Goal: Task Accomplishment & Management: Manage account settings

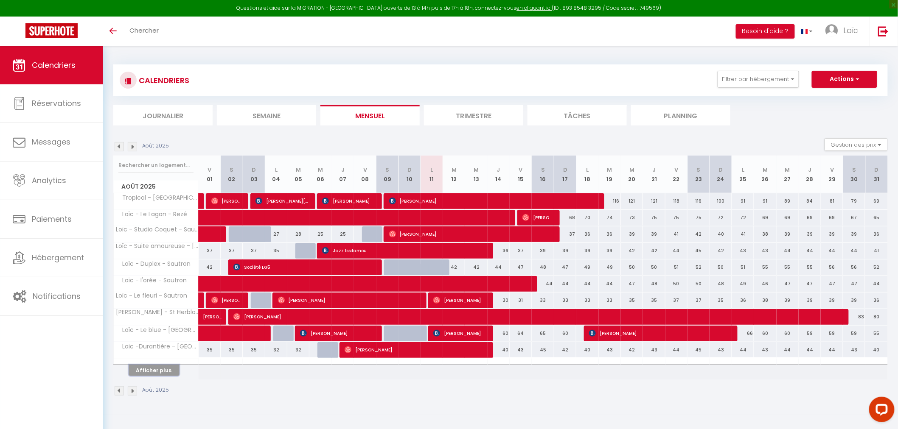
click at [143, 375] on button "Afficher plus" at bounding box center [154, 370] width 51 height 11
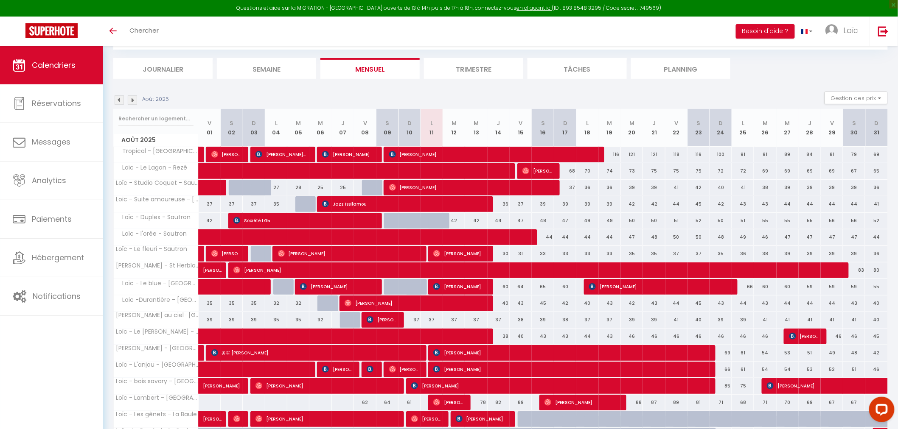
scroll to position [94, 0]
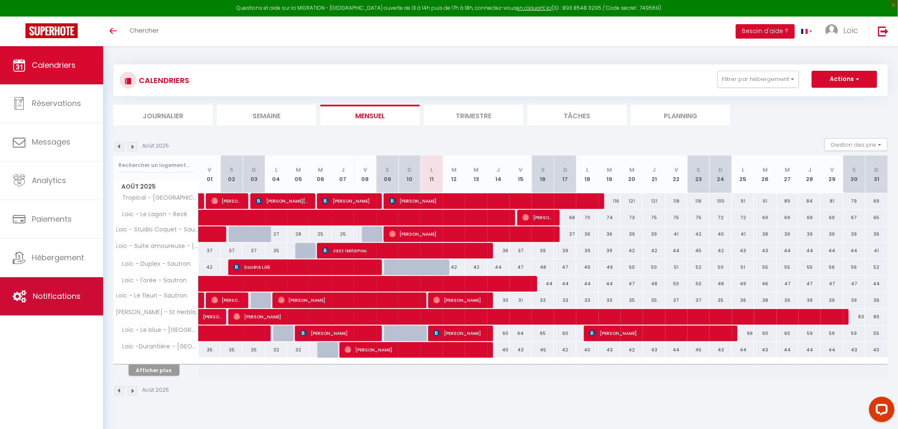
click at [56, 289] on link "Notifications" at bounding box center [51, 297] width 103 height 38
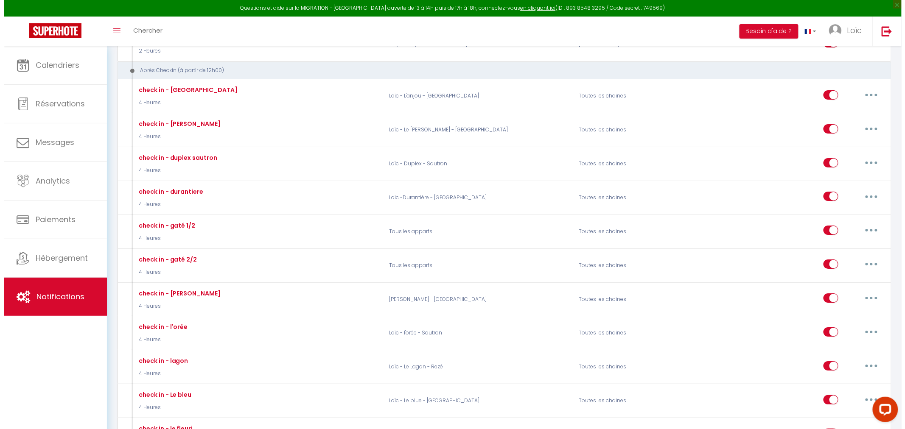
scroll to position [1131, 0]
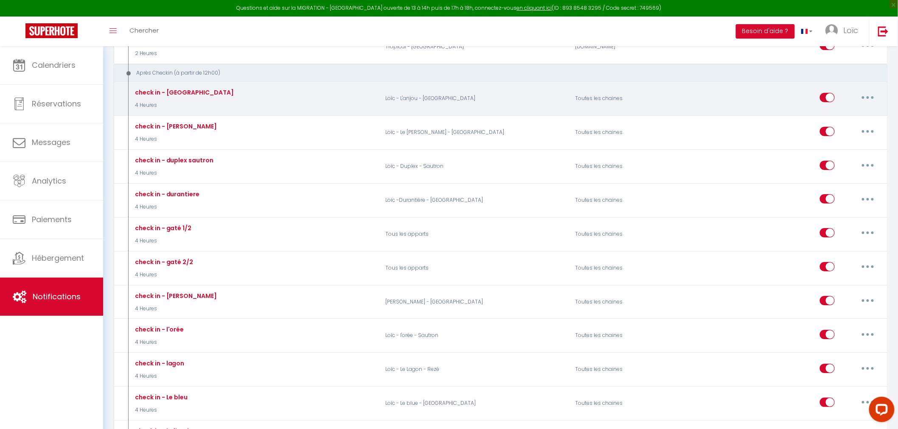
click at [858, 91] on button "button" at bounding box center [868, 98] width 24 height 14
click at [844, 125] on link "Dupliquer" at bounding box center [845, 132] width 63 height 14
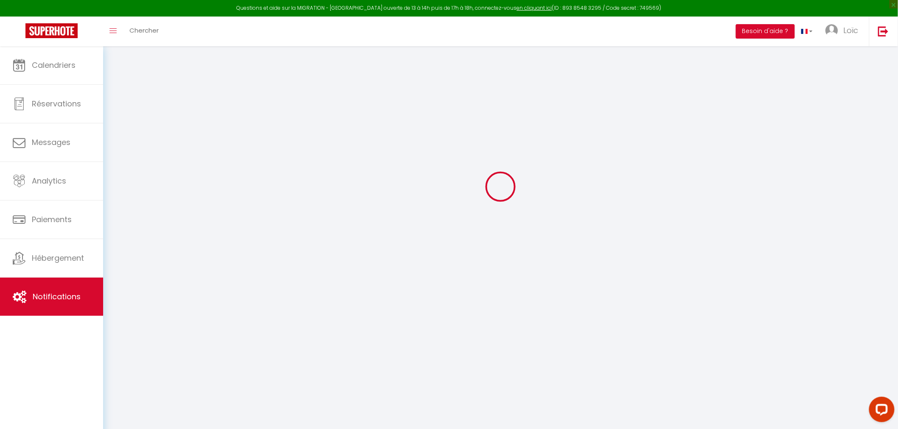
select select
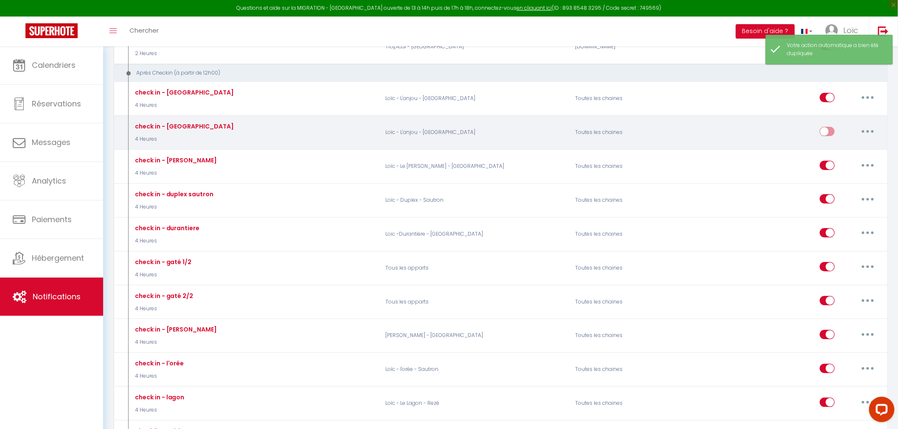
click at [872, 125] on button "button" at bounding box center [868, 132] width 24 height 14
click at [843, 143] on link "Editer" at bounding box center [845, 150] width 63 height 14
type input "check in - [GEOGRAPHIC_DATA]"
select select "3"
select select "4 Heures"
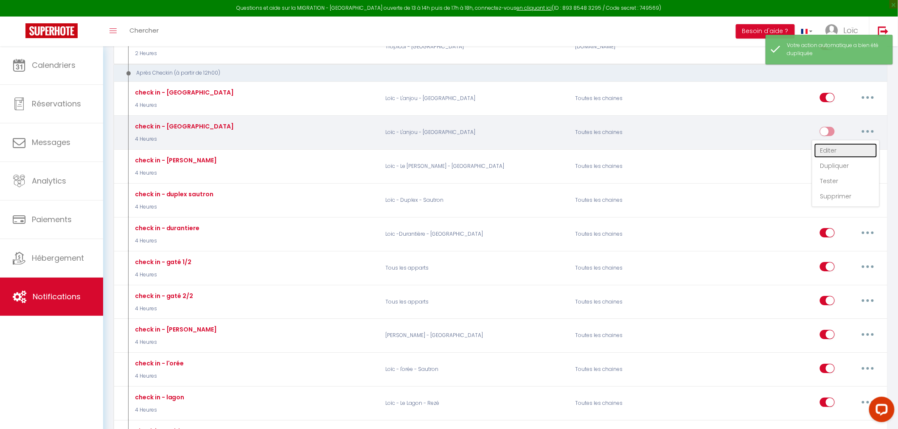
select select "if_deposit_is_paid"
checkbox input "true"
checkbox input "false"
radio input "true"
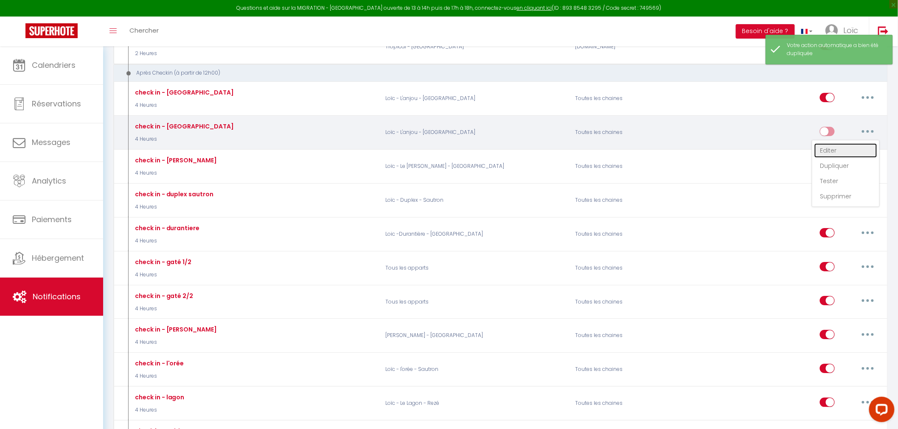
type input "check in - tropical"
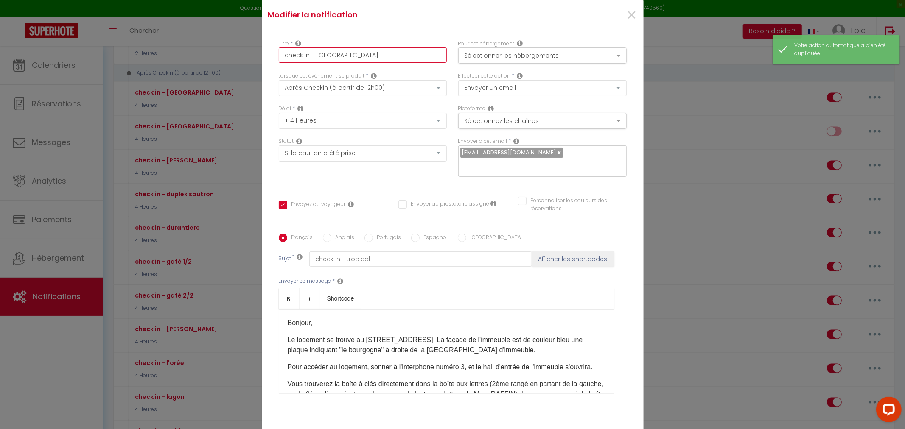
click at [323, 54] on input "check in - [GEOGRAPHIC_DATA]" at bounding box center [363, 55] width 168 height 15
type input "check in - L"
checkbox input "true"
checkbox input "false"
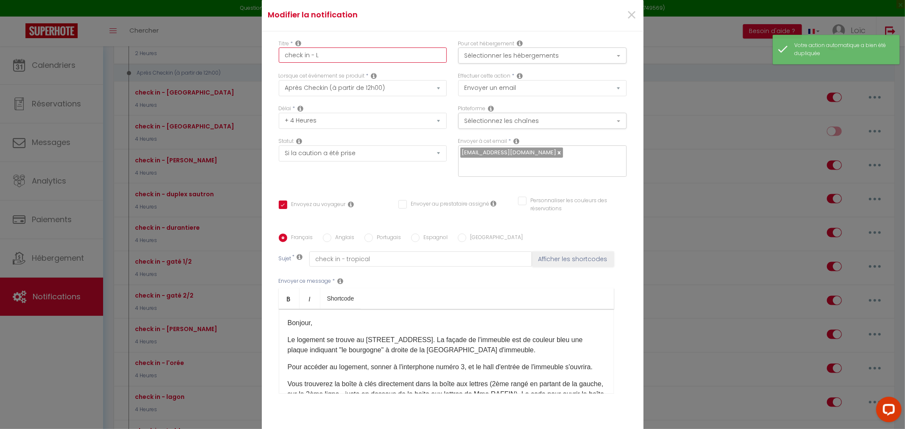
checkbox input "false"
type input "check in - La"
checkbox input "true"
checkbox input "false"
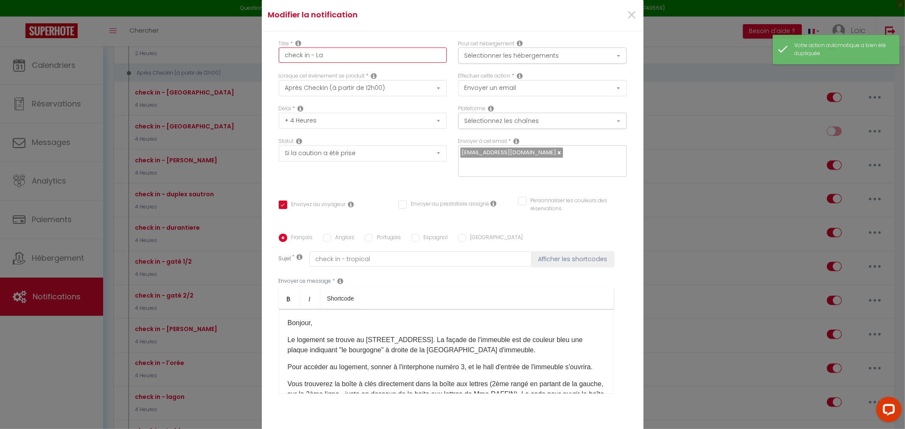
type input "check in - Lam"
checkbox input "true"
checkbox input "false"
type input "check in - Lamb"
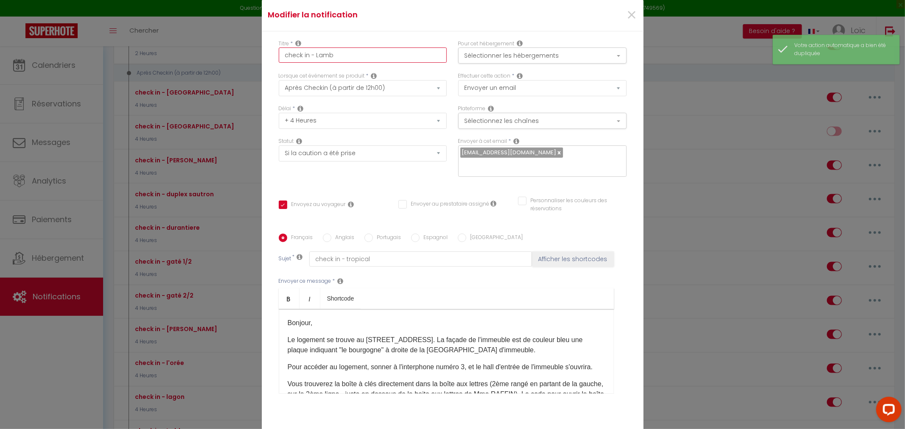
checkbox input "true"
checkbox input "false"
type input "check in - Lambe"
checkbox input "true"
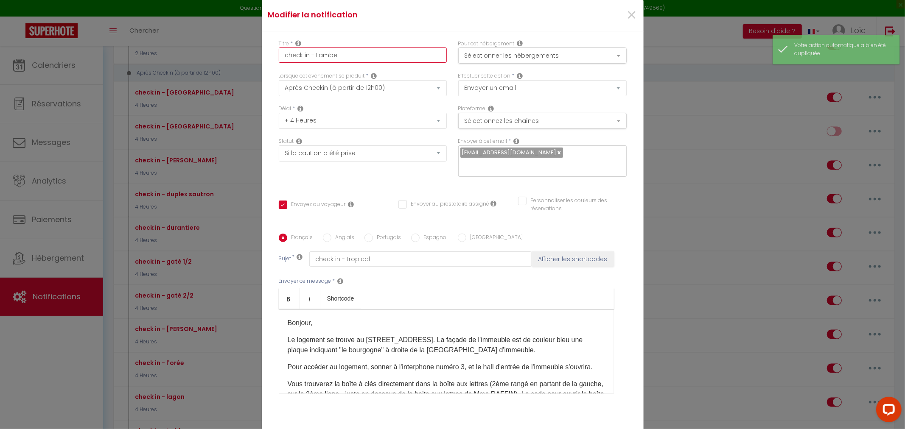
checkbox input "false"
type input "check in - Lamber"
checkbox input "true"
checkbox input "false"
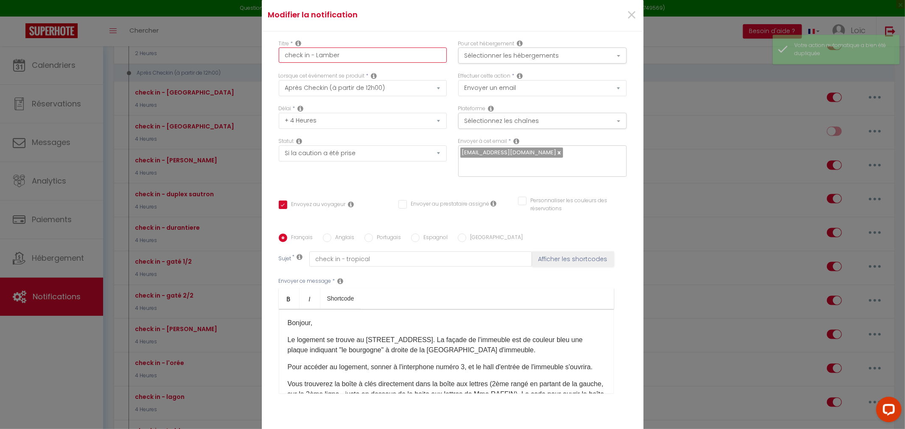
checkbox input "false"
type input "check in - Lambert"
checkbox input "true"
checkbox input "false"
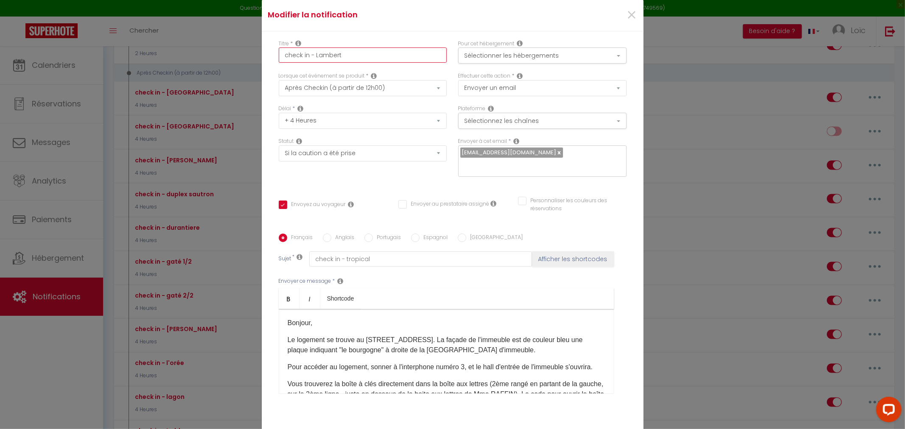
type input "check in - Lambert"
click at [389, 88] on select "Après la réservation Avant Checkin (à partir de 12h00) Après Checkin (à partir …" at bounding box center [363, 88] width 168 height 16
click at [494, 57] on button "Sélectionner les hébergements" at bounding box center [542, 56] width 168 height 16
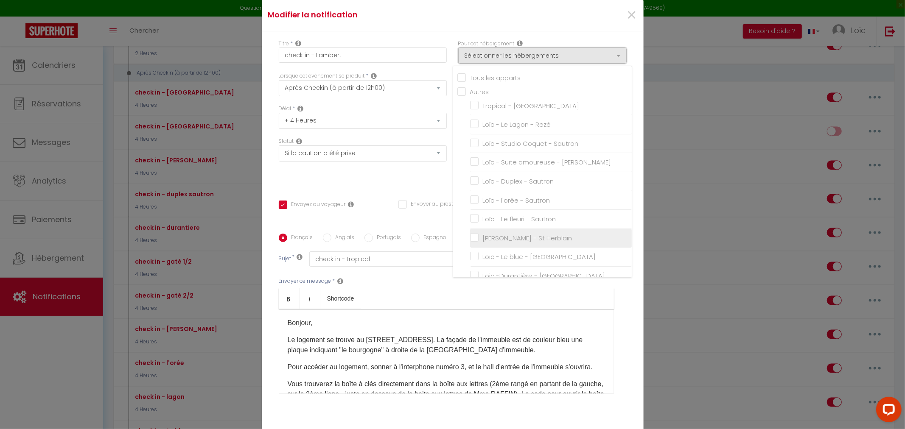
scroll to position [188, 0]
click at [470, 169] on input "Loïc - L'anjou - [GEOGRAPHIC_DATA]" at bounding box center [551, 173] width 162 height 8
checkbox input "false"
click at [472, 207] on input "Loïc - Lambert - [GEOGRAPHIC_DATA]" at bounding box center [551, 211] width 162 height 8
checkbox input "true"
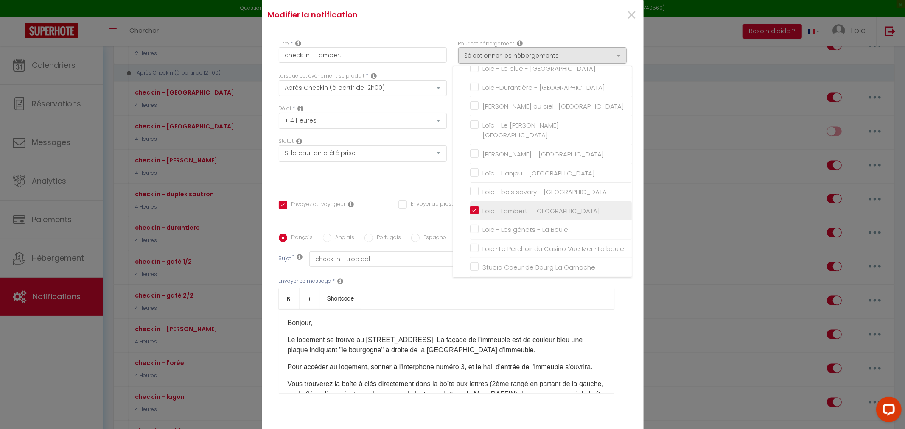
checkbox input "false"
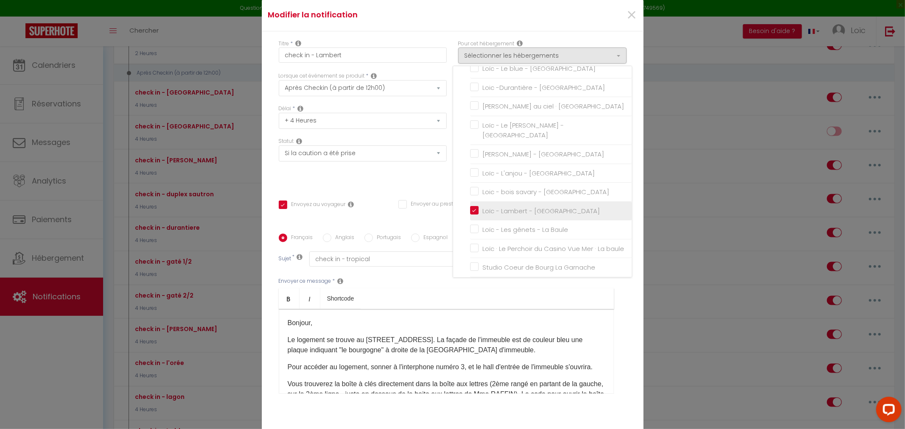
checkbox input "false"
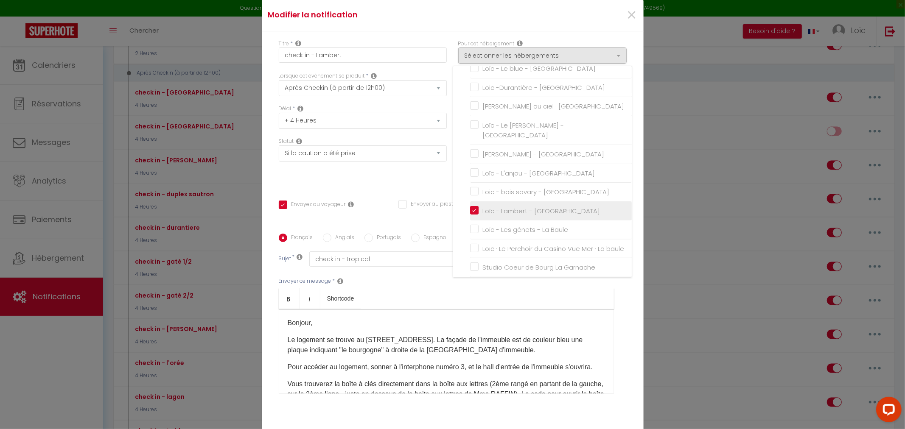
checkbox input "false"
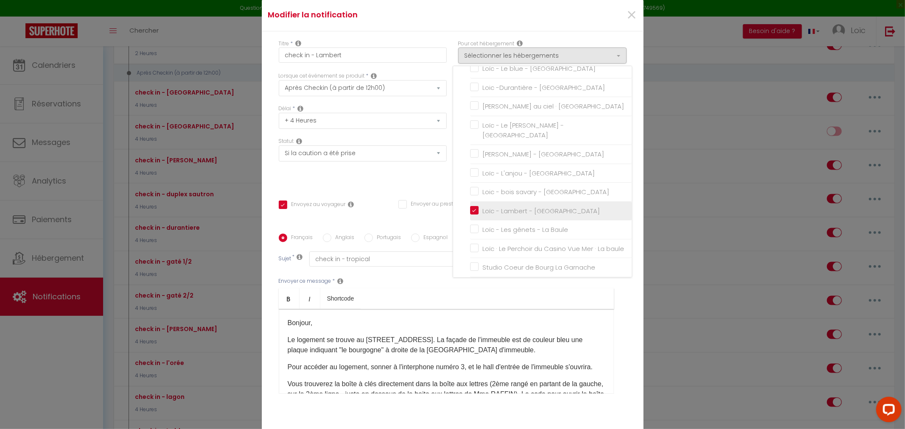
checkbox input "false"
checkbox input "true"
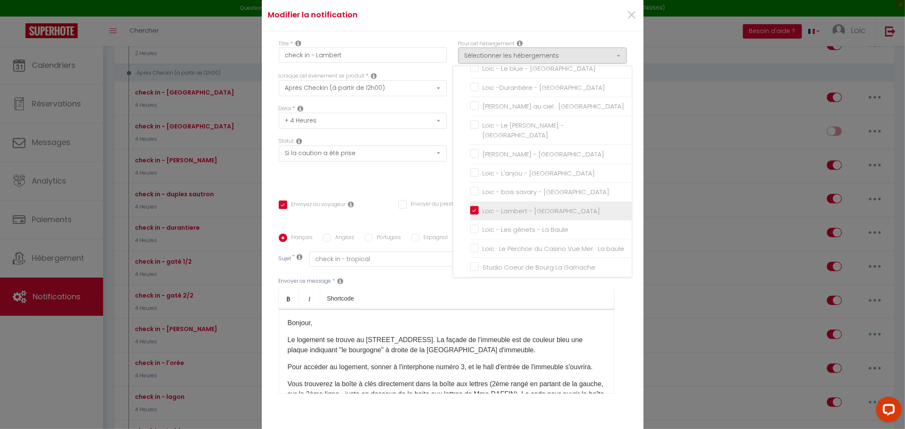
checkbox input "false"
click at [383, 172] on div "Statut Aucun Si la réservation est payée Si réservation non payée Si la caution…" at bounding box center [363, 161] width 180 height 48
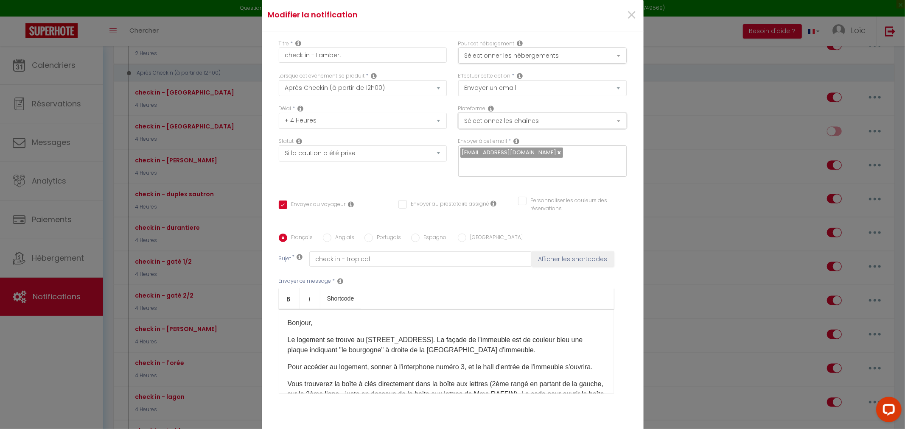
click at [494, 121] on button "Sélectionnez les chaînes" at bounding box center [542, 121] width 168 height 16
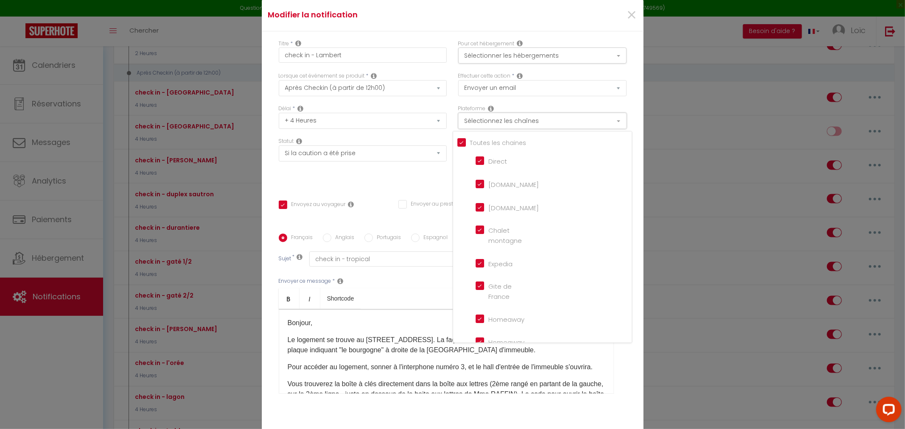
click at [494, 121] on button "Sélectionnez les chaînes" at bounding box center [542, 121] width 168 height 16
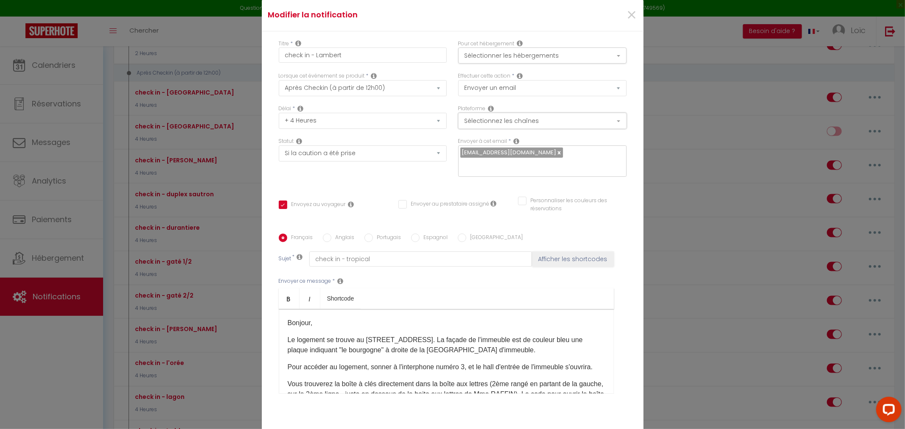
click at [494, 121] on button "Sélectionnez les chaînes" at bounding box center [542, 121] width 168 height 16
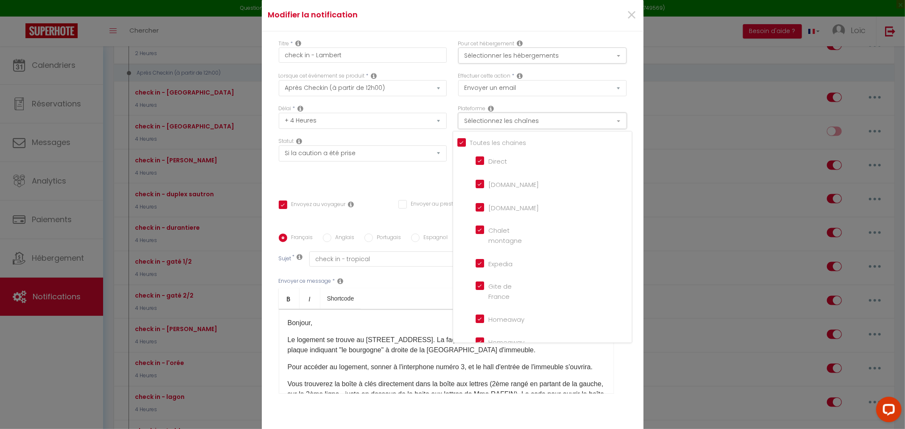
click at [494, 121] on button "Sélectionnez les chaînes" at bounding box center [542, 121] width 168 height 16
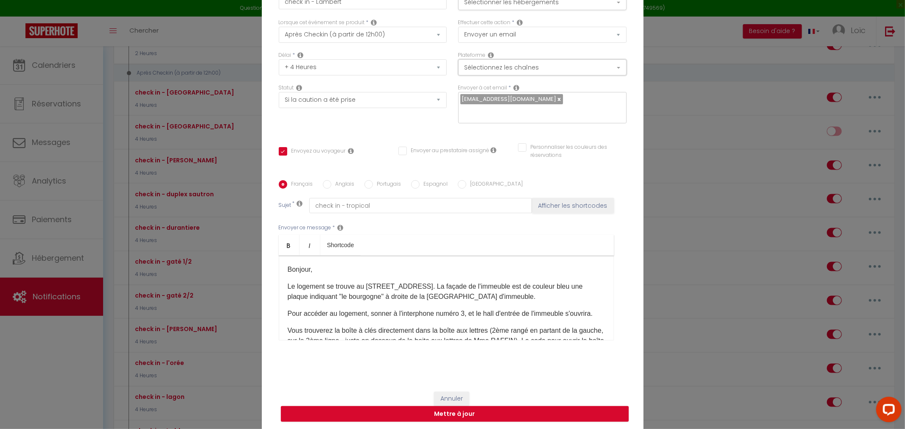
scroll to position [54, 0]
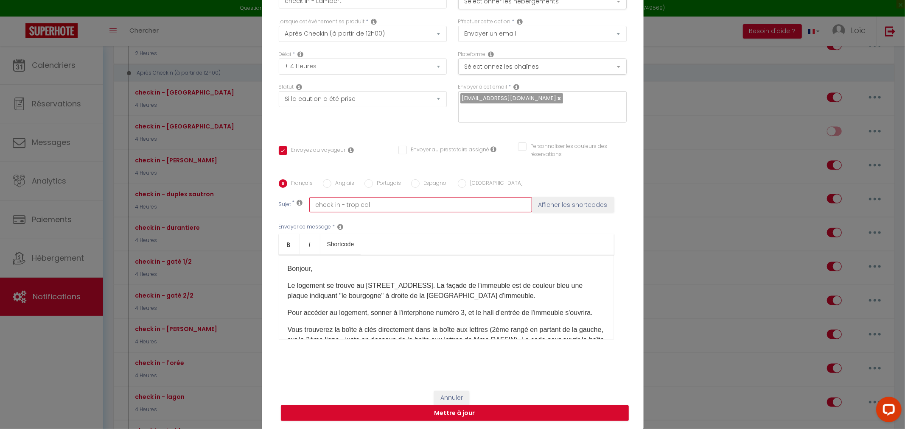
click at [348, 201] on input "check in - tropical" at bounding box center [420, 204] width 223 height 15
type input "check in - L"
checkbox input "true"
checkbox input "false"
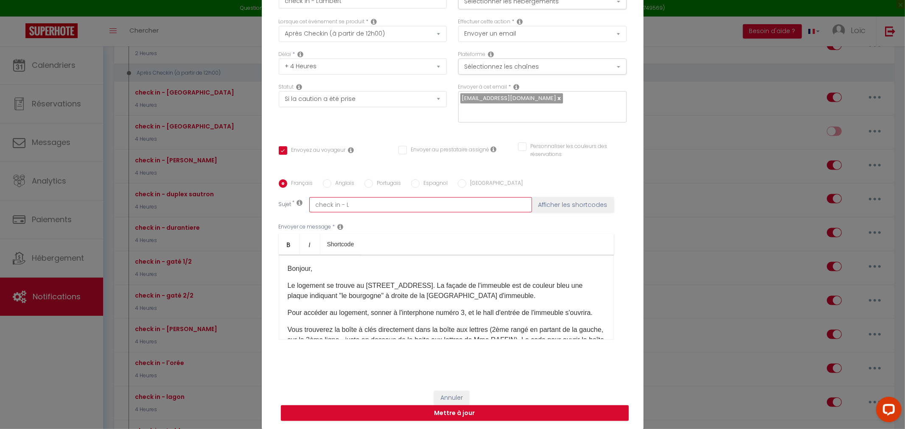
checkbox input "false"
type input "check in - La"
checkbox input "true"
checkbox input "false"
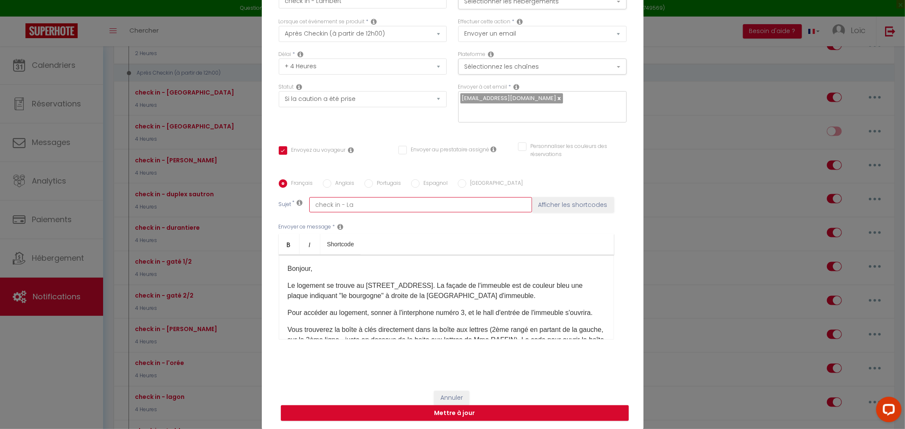
type input "check in - Lam"
checkbox input "true"
checkbox input "false"
type input "check in - Lamb"
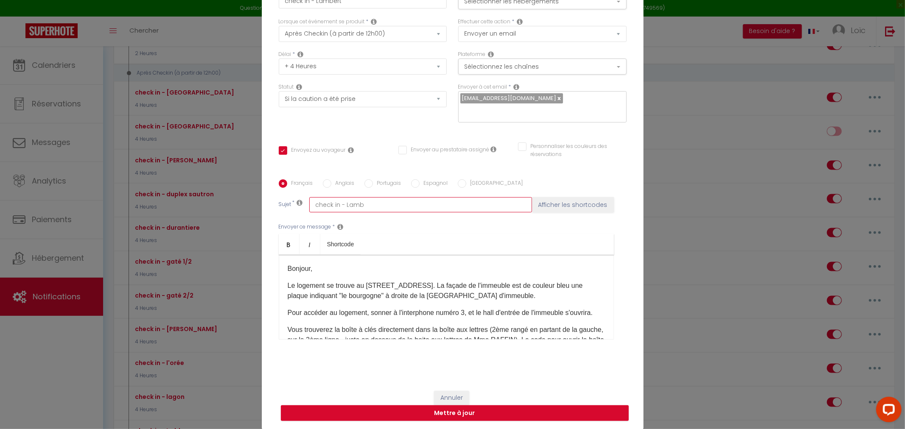
checkbox input "true"
checkbox input "false"
type input "check in - Lambe"
checkbox input "true"
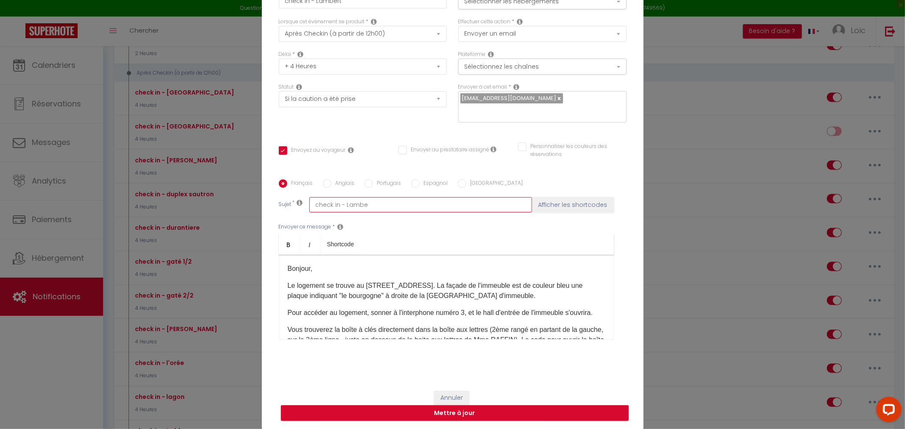
checkbox input "false"
type input "check in - Lamber"
checkbox input "true"
checkbox input "false"
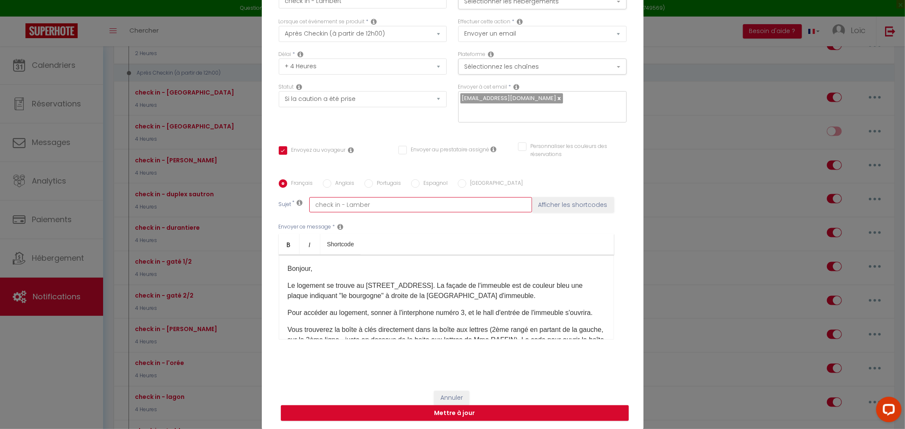
checkbox input "false"
type input "check in - Lambert"
checkbox input "true"
checkbox input "false"
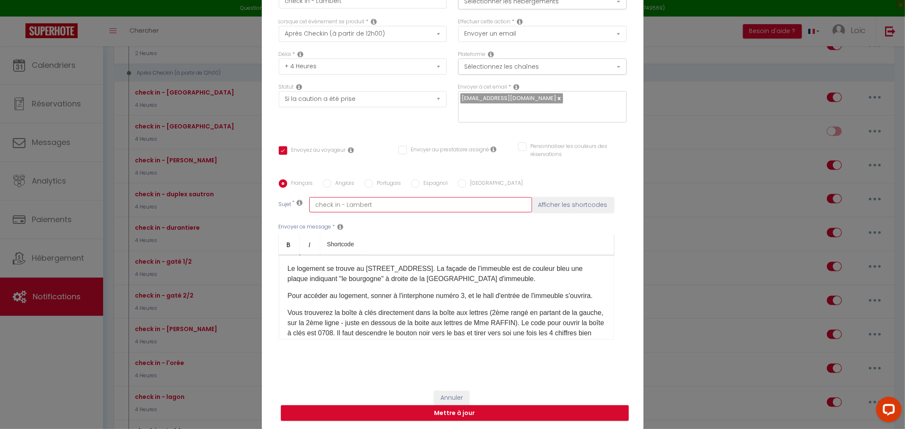
scroll to position [0, 0]
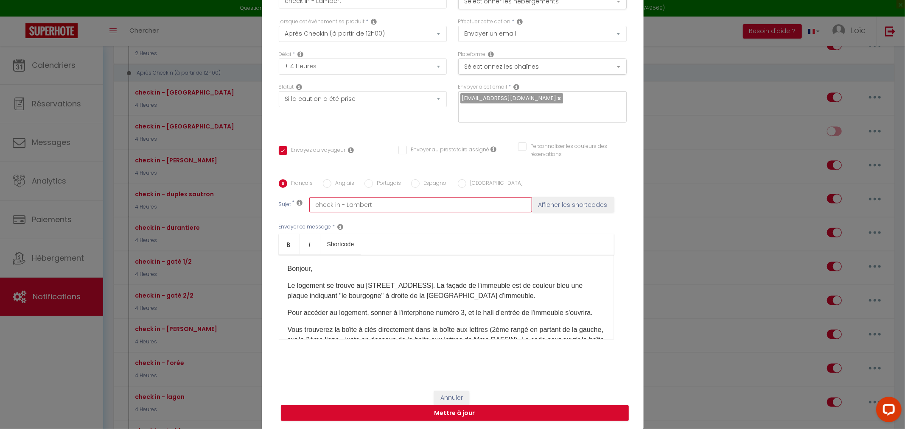
type input "check in - Lambert"
drag, startPoint x: 364, startPoint y: 286, endPoint x: 453, endPoint y: 287, distance: 89.1
click at [453, 287] on p "Le logement se trouve au [STREET_ADDRESS]. La façade de l'immeuble est de coule…" at bounding box center [446, 291] width 317 height 20
click at [438, 283] on p "Le logement se trouve au [STREET_ADDRESS] Bernhardt ​ . La façade de l'immeuble…" at bounding box center [446, 291] width 317 height 20
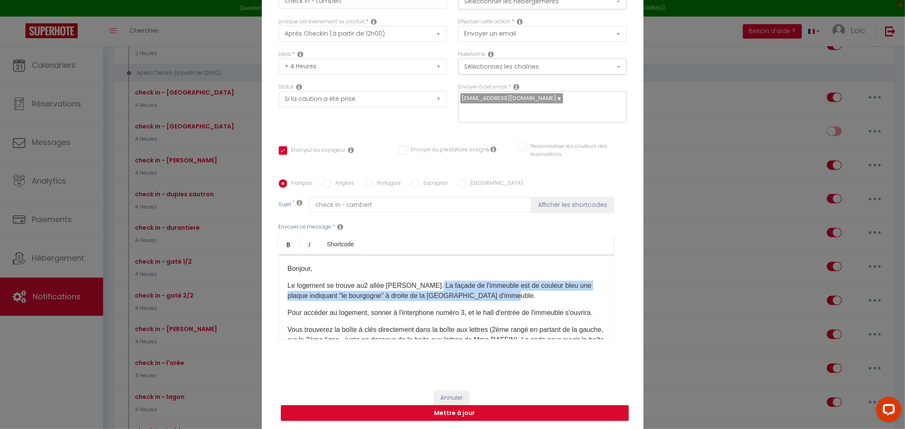
drag, startPoint x: 438, startPoint y: 285, endPoint x: 504, endPoint y: 299, distance: 67.3
click at [504, 299] on p "Le logement se trouve au [STREET_ADDRESS] Bernhardt ​ . La façade de l'immeuble…" at bounding box center [446, 291] width 317 height 20
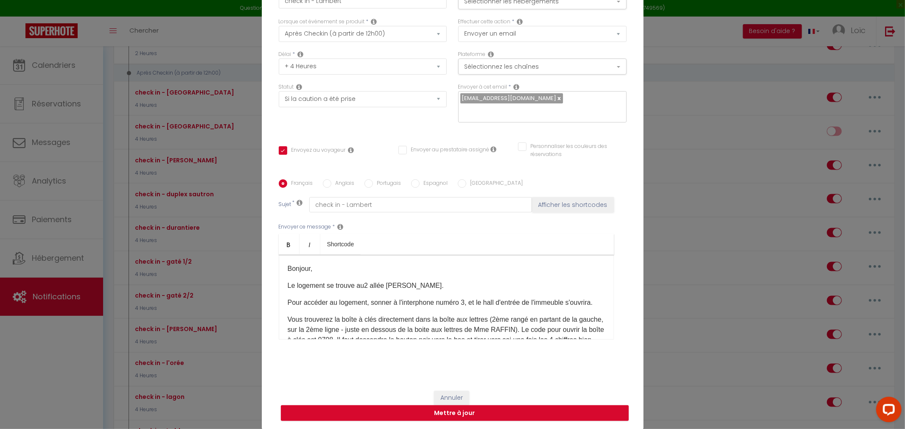
click at [443, 289] on p "Le logement se trouve au [STREET_ADDRESS] Bernhardt ​ ." at bounding box center [446, 286] width 317 height 10
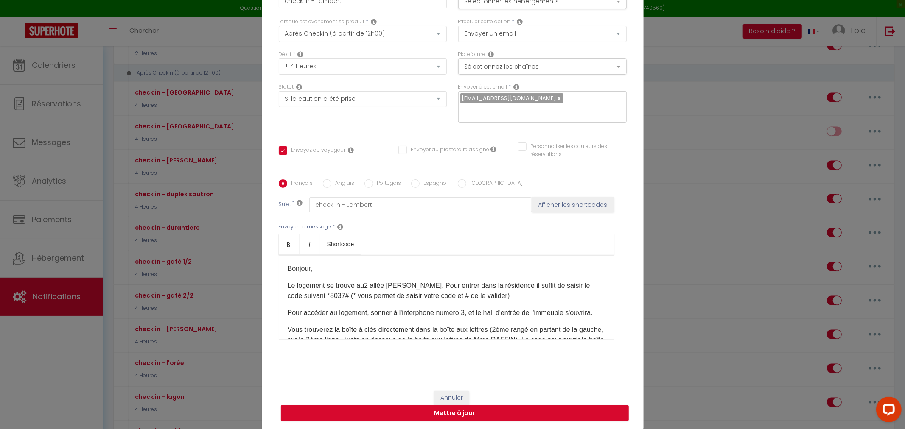
drag, startPoint x: 315, startPoint y: 320, endPoint x: 285, endPoint y: 311, distance: 31.8
click at [288, 311] on p "Pour accéder au logement, sonner à l'interphone numéro 3, et le hall d'entrée d…" at bounding box center [446, 313] width 317 height 10
click at [483, 315] on p "Le logement se trouve au [STREET_ADDRESS] Bernhardt ​ . Pour entrer dans la rés…" at bounding box center [446, 301] width 317 height 41
drag, startPoint x: 504, startPoint y: 308, endPoint x: 502, endPoint y: 315, distance: 7.0
click at [504, 311] on p "Le logement se trouve au [STREET_ADDRESS] Bernhardt ​ . Pour entrer dans la rés…" at bounding box center [446, 301] width 317 height 41
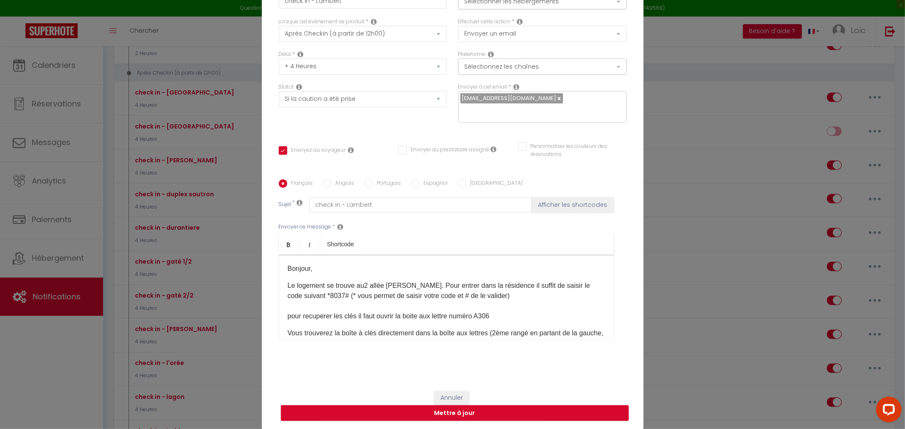
click at [501, 316] on p "Le logement se trouve au [STREET_ADDRESS] Bernhardt ​ . Pour entrer dans la rés…" at bounding box center [446, 301] width 317 height 41
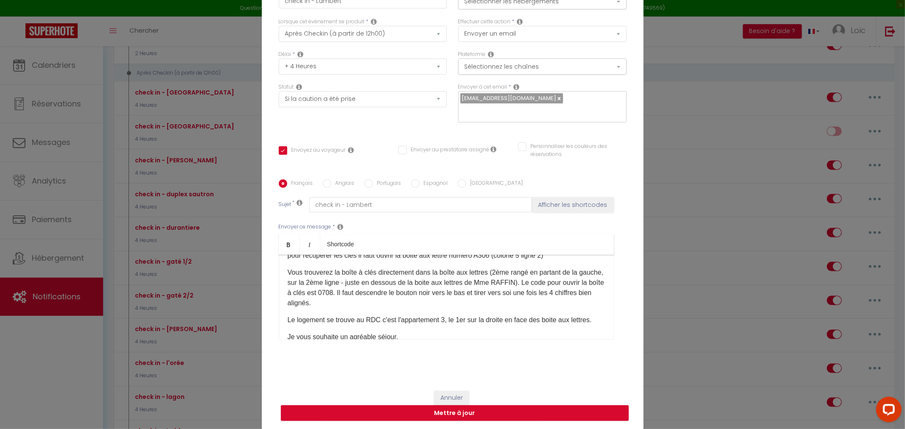
scroll to position [44, 0]
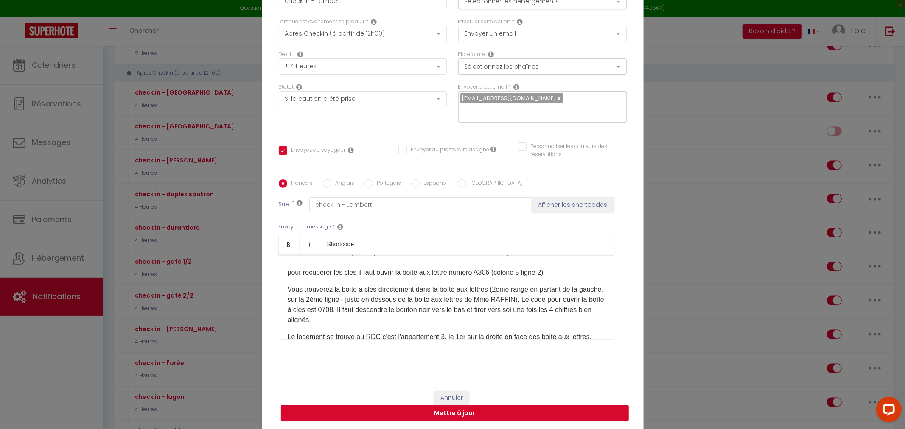
click at [557, 274] on p "Le logement se trouve au [STREET_ADDRESS] Bernhardt ​ . Pour entrer dans la rés…" at bounding box center [446, 257] width 317 height 41
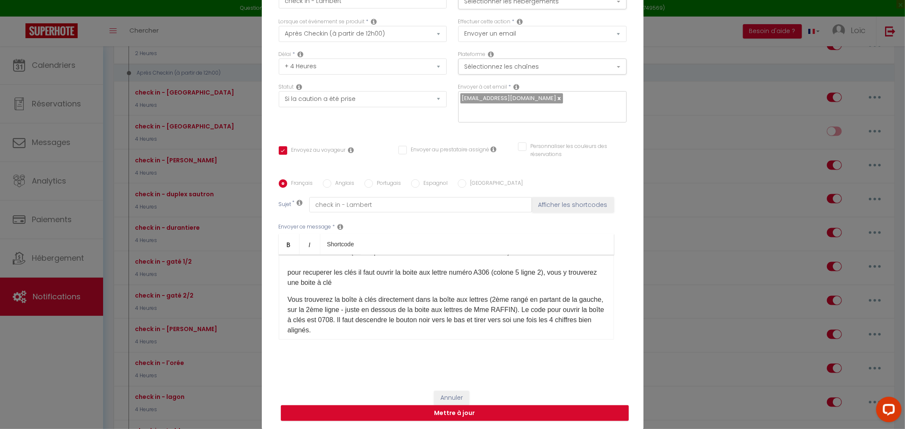
click at [365, 281] on p "Le logement se trouve au [STREET_ADDRESS] Bernhardt ​ . Pour entrer dans la rés…" at bounding box center [446, 262] width 317 height 51
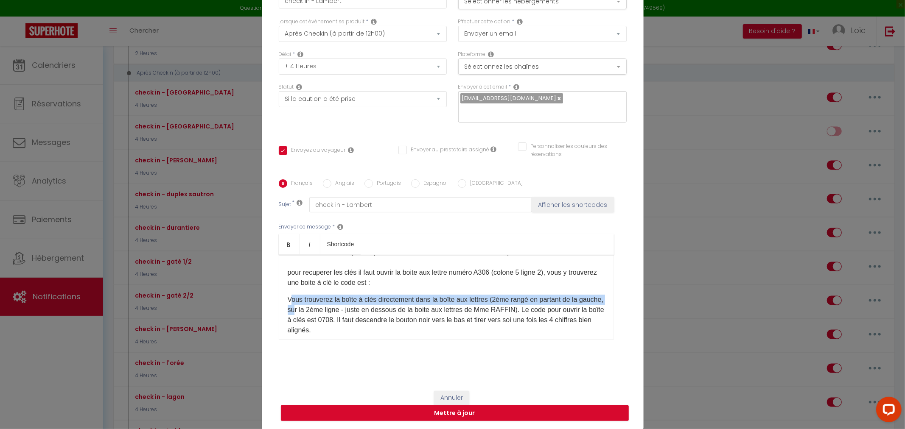
drag, startPoint x: 286, startPoint y: 300, endPoint x: 317, endPoint y: 306, distance: 31.0
click at [317, 306] on p "Vous trouverez la boîte à clés directement dans la boîte aux lettres (2ème rang…" at bounding box center [446, 315] width 317 height 41
click at [288, 300] on p "Vous trouverez la boîte à clés directement dans la boîte aux lettres (2ème rang…" at bounding box center [446, 315] width 317 height 41
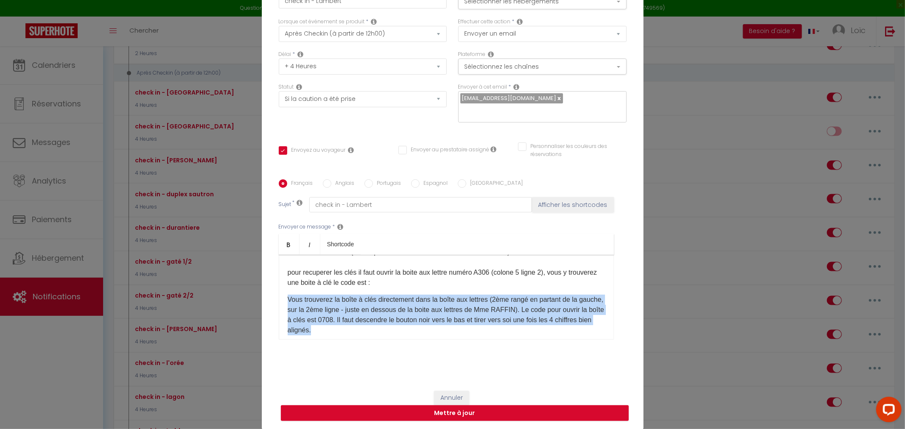
drag, startPoint x: 283, startPoint y: 298, endPoint x: 571, endPoint y: 326, distance: 289.0
click at [571, 326] on div "Bonjour, Le logement se trouve au [STREET_ADDRESS][PERSON_NAME] ​ . Pour entrer…" at bounding box center [446, 297] width 335 height 85
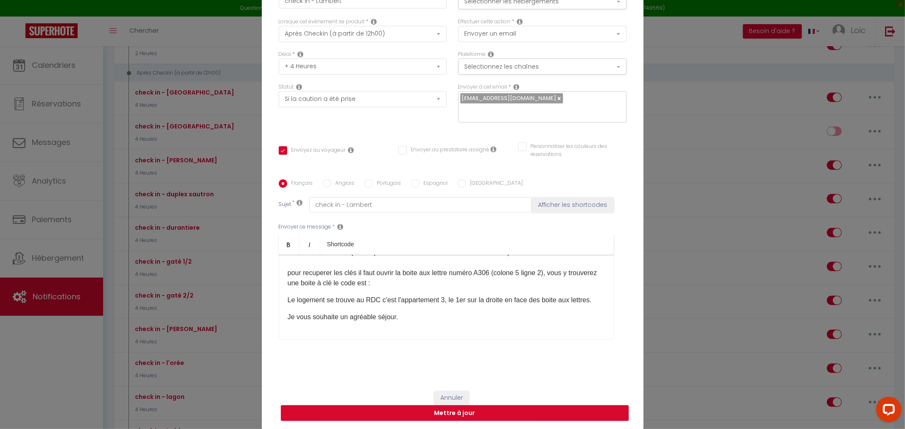
click at [367, 300] on p "Le logement se trouve au RDC c'est l'appartement 3, le 1er sur la droite en fac…" at bounding box center [446, 300] width 317 height 10
click at [468, 299] on p "Le logement se trouve au 3ème étage, c'est l'appartement 3, le 1er sur la droit…" at bounding box center [446, 305] width 317 height 20
drag, startPoint x: 482, startPoint y: 297, endPoint x: 532, endPoint y: 309, distance: 51.8
click at [532, 309] on p "Le logement se trouve au 3ème étage, c'est l'appartement 306, le 1er sur la dro…" at bounding box center [446, 305] width 317 height 20
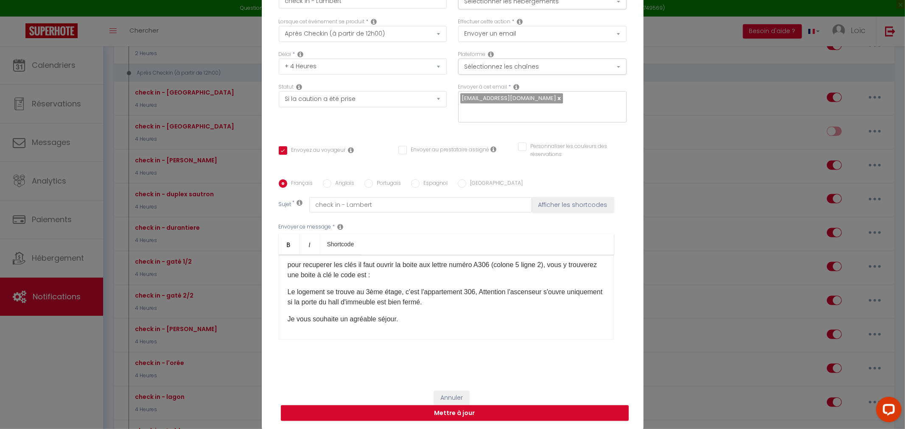
scroll to position [53, 0]
drag, startPoint x: 421, startPoint y: 319, endPoint x: 236, endPoint y: 319, distance: 185.4
click at [236, 319] on div "Modifier la notification × Titre * check in - Lambert Pour cet hébergement Séle…" at bounding box center [452, 214] width 905 height 429
click at [546, 319] on p "Le logement se trouve au 3ème étage, c'est l'appartement 306, Attention l'ascen…" at bounding box center [446, 305] width 317 height 41
copy div "Bonjour, Le logement se trouve au [STREET_ADDRESS][PERSON_NAME] ​ . Pour entrer…"
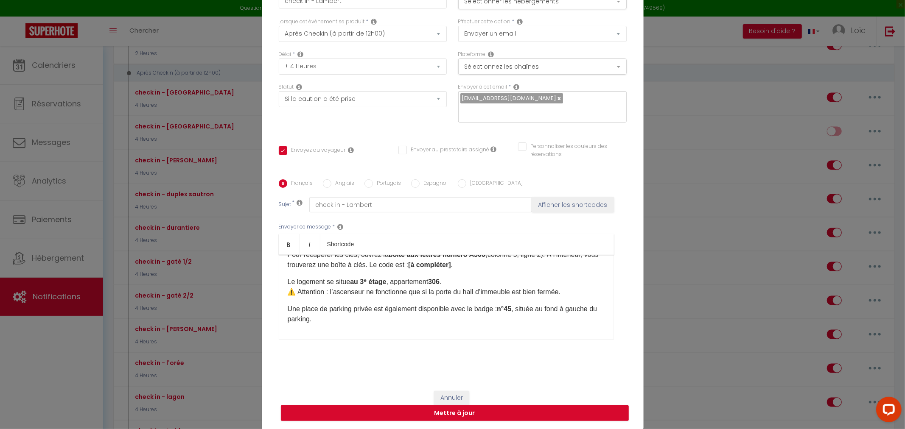
scroll to position [94, 0]
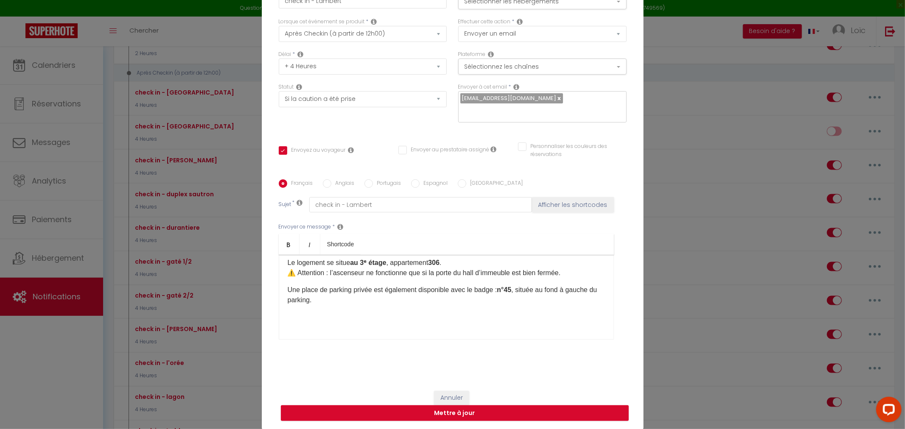
click at [495, 289] on p "Une place de parking privée est également disponible avec le badge : n°45 , sit…" at bounding box center [446, 295] width 317 height 20
click at [325, 303] on p "Une place de parking privée est également disponible avec le badge, votre place…" at bounding box center [446, 295] width 317 height 20
click at [359, 412] on button "Mettre à jour" at bounding box center [455, 414] width 348 height 16
checkbox input "true"
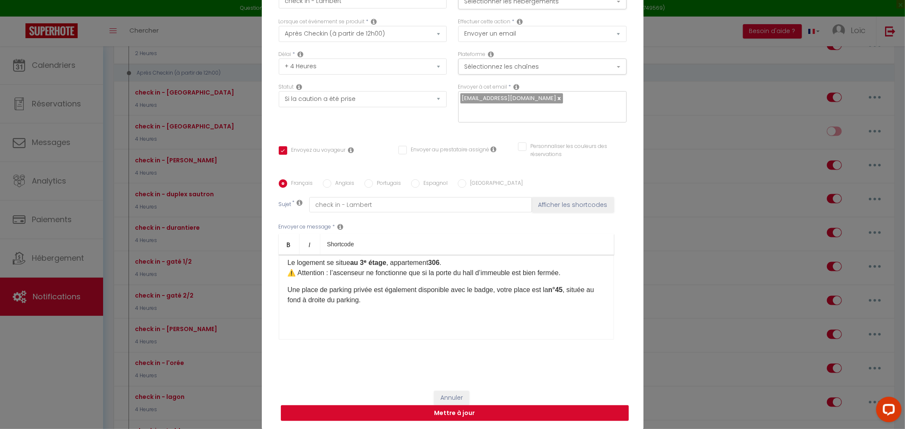
checkbox input "false"
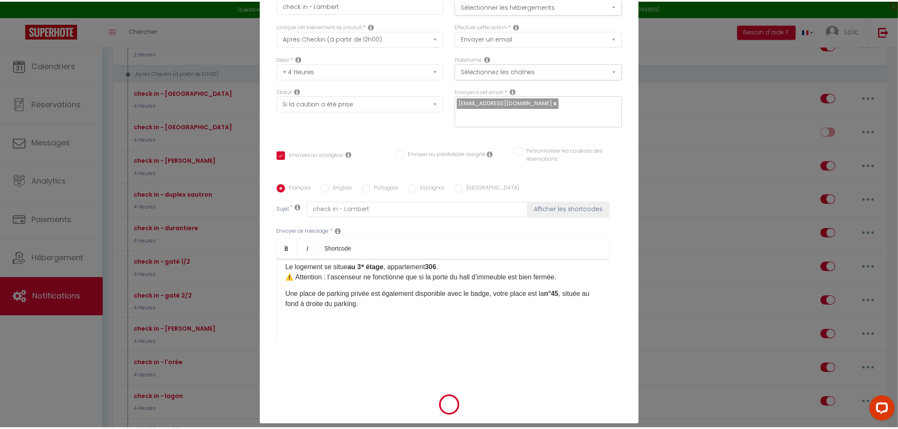
scroll to position [53, 0]
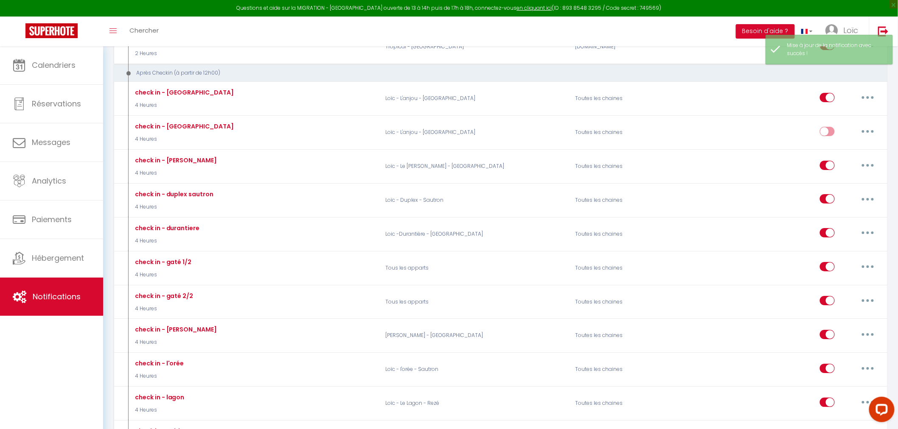
checkbox input "true"
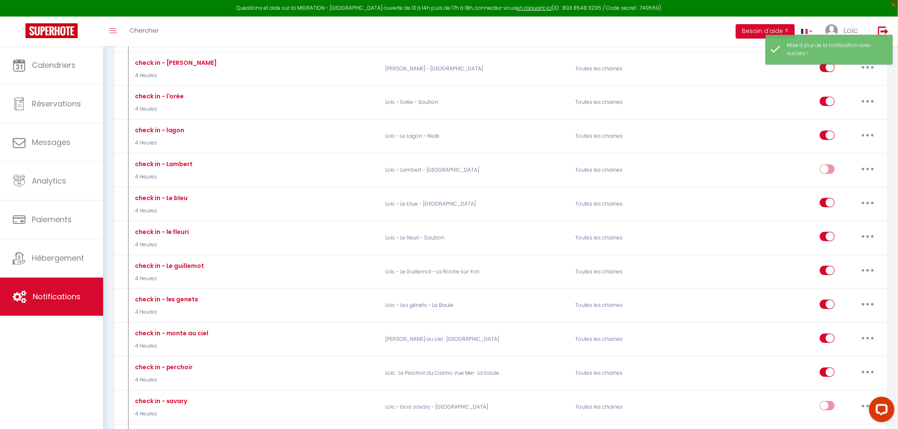
scroll to position [1367, 0]
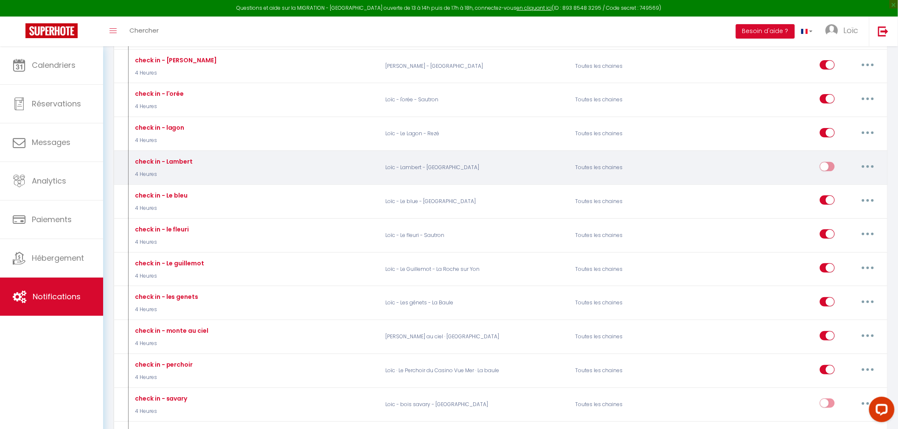
click at [830, 162] on input "checkbox" at bounding box center [827, 168] width 15 height 13
checkbox input "true"
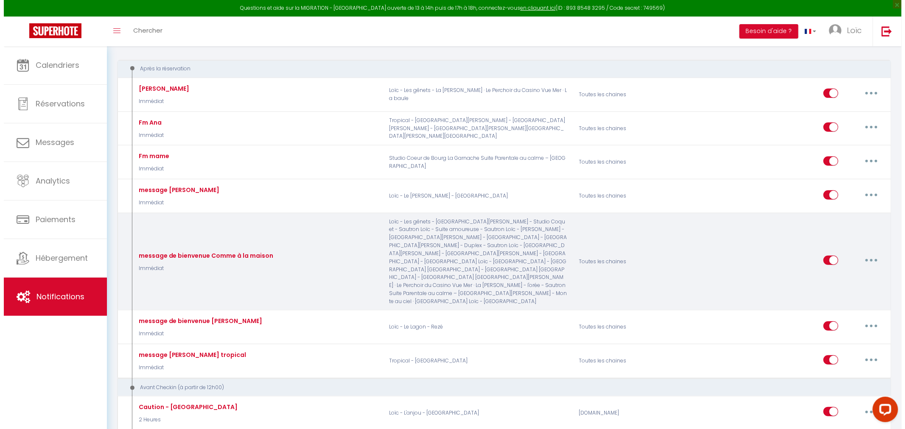
scroll to position [94, 0]
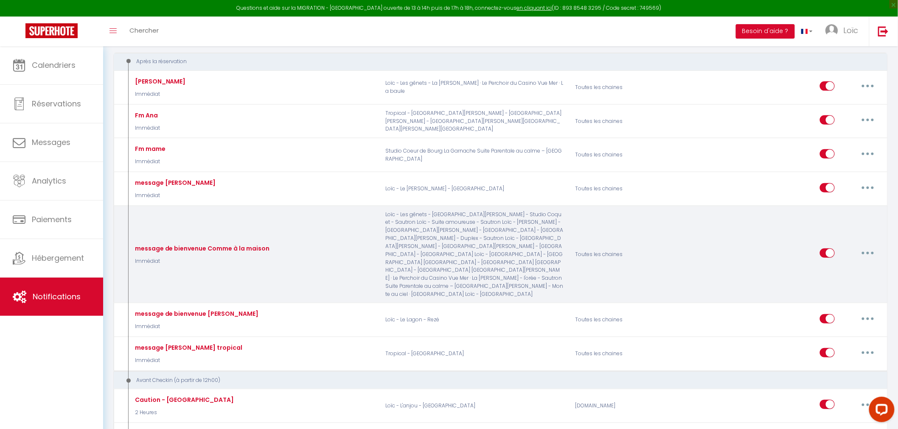
click at [876, 247] on button "button" at bounding box center [868, 254] width 24 height 14
click at [846, 281] on link "Dupliquer" at bounding box center [845, 288] width 63 height 14
select select
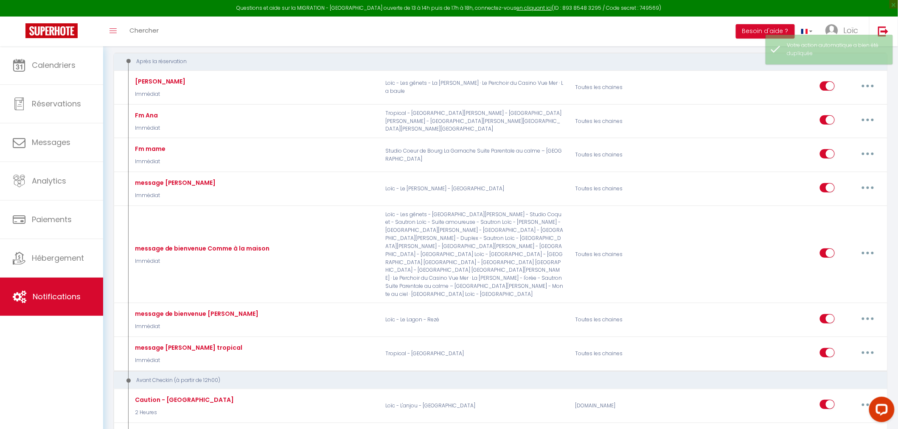
checkbox input "false"
checkbox input "true"
select select
checkbox input "false"
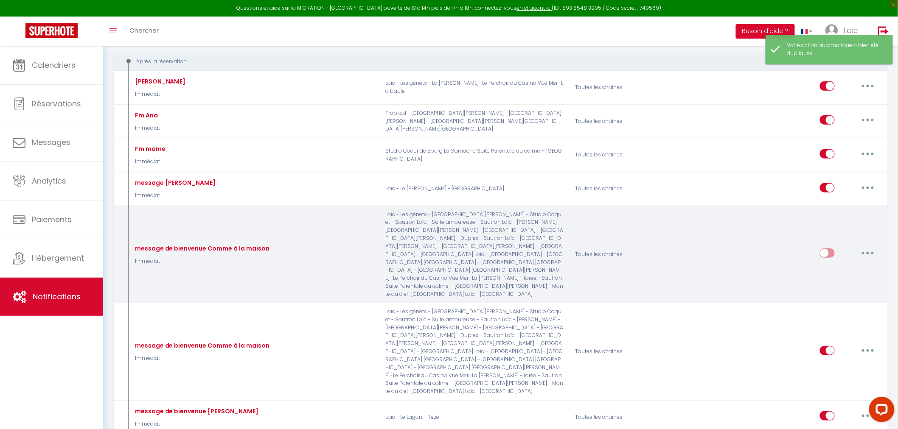
click at [860, 247] on button "button" at bounding box center [868, 254] width 24 height 14
click at [846, 266] on link "Editer" at bounding box center [845, 273] width 63 height 14
type input "message de bienvenue Comme à la maison"
select select "Immédiat"
select select "if_booking_is_paid"
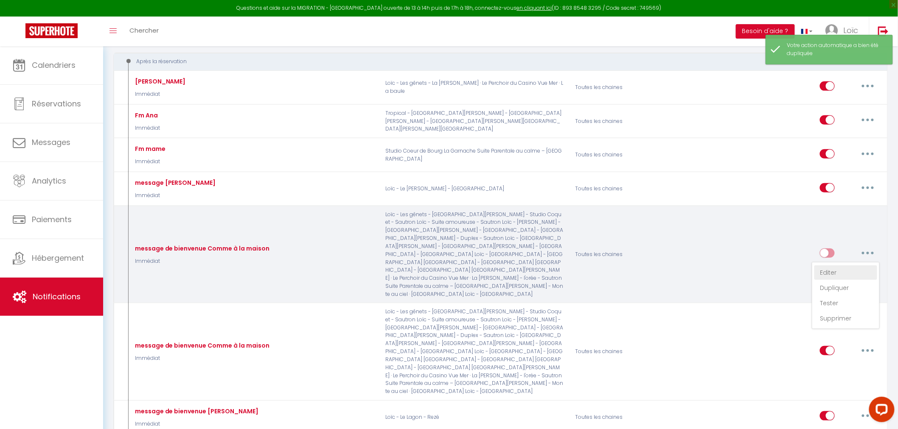
checkbox input "true"
checkbox input "false"
radio input "true"
type input "Bienvenue"
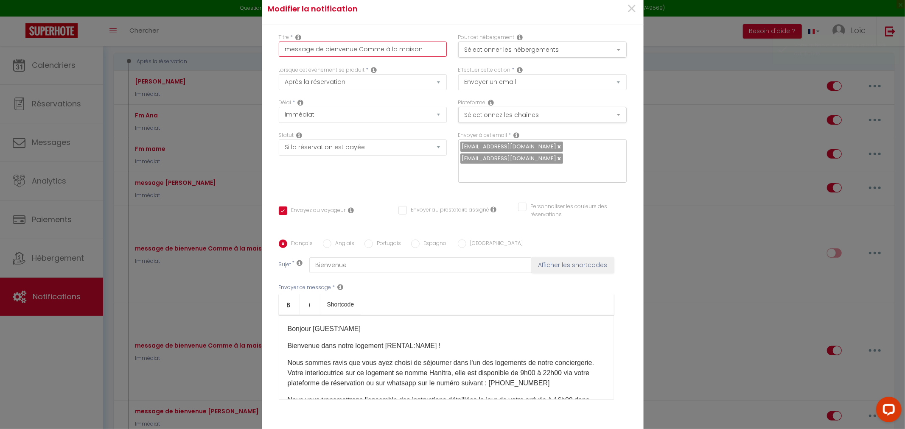
drag, startPoint x: 423, startPoint y: 53, endPoint x: 353, endPoint y: 56, distance: 70.1
click at [353, 56] on input "message de bienvenue Comme à la maison" at bounding box center [363, 49] width 168 height 15
type input "message de bienvenue N"
checkbox input "true"
checkbox input "false"
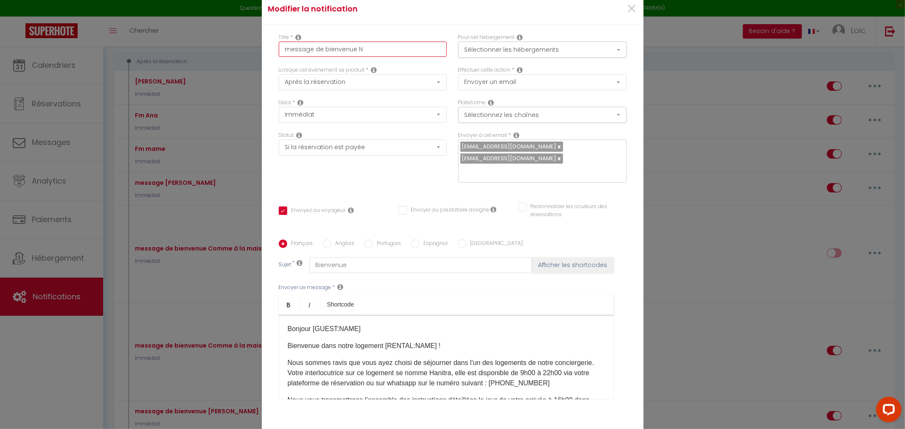
checkbox input "false"
type input "message de bienvenue Na"
checkbox input "true"
checkbox input "false"
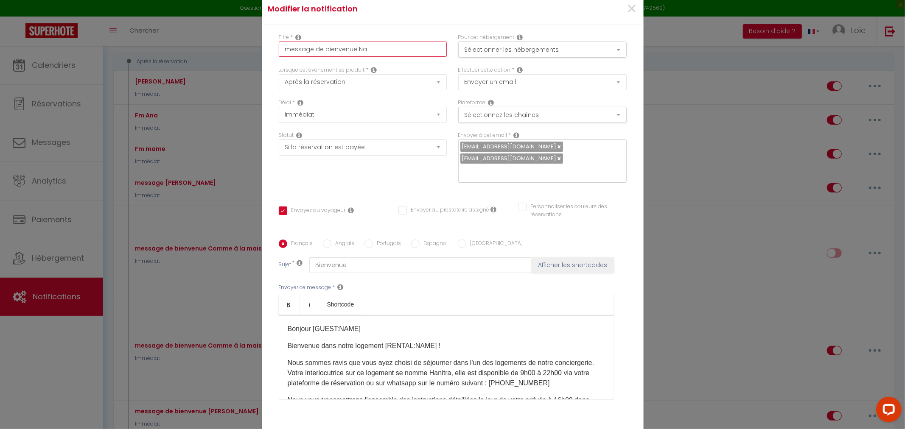
type input "message de bienvenue Nan"
checkbox input "true"
checkbox input "false"
type input "message de bienvenue Nant"
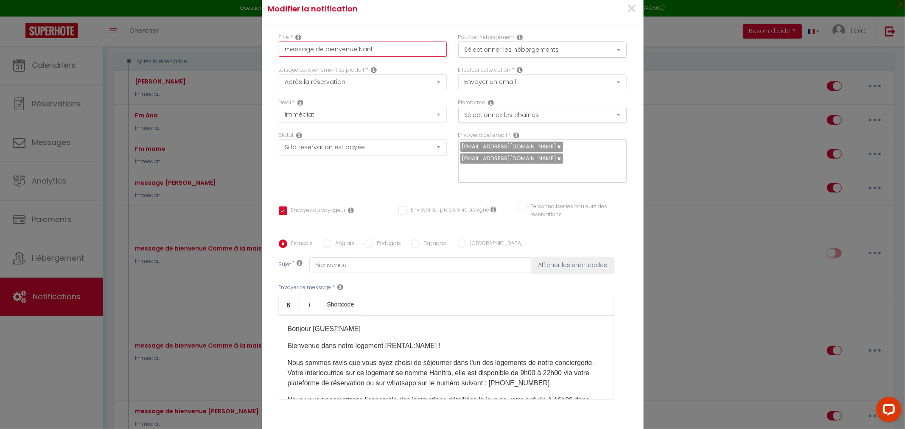
checkbox input "true"
checkbox input "false"
type input "message de bienvenue Nante"
checkbox input "true"
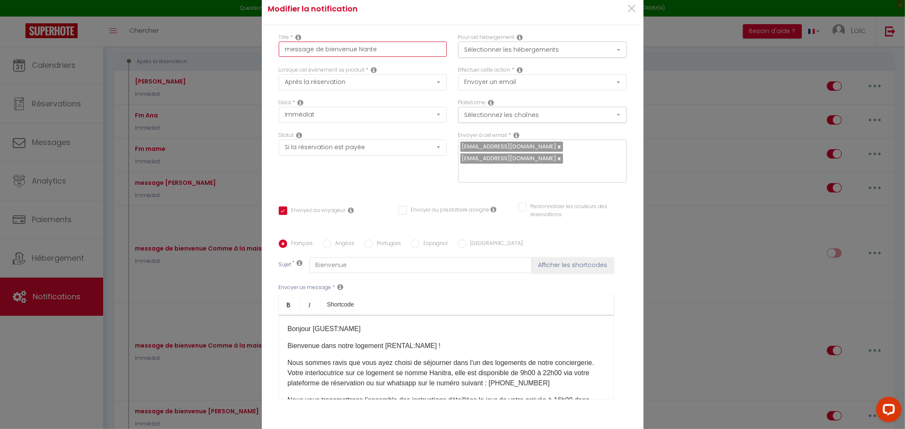
checkbox input "false"
type input "message de bienvenue [GEOGRAPHIC_DATA]"
checkbox input "true"
checkbox input "false"
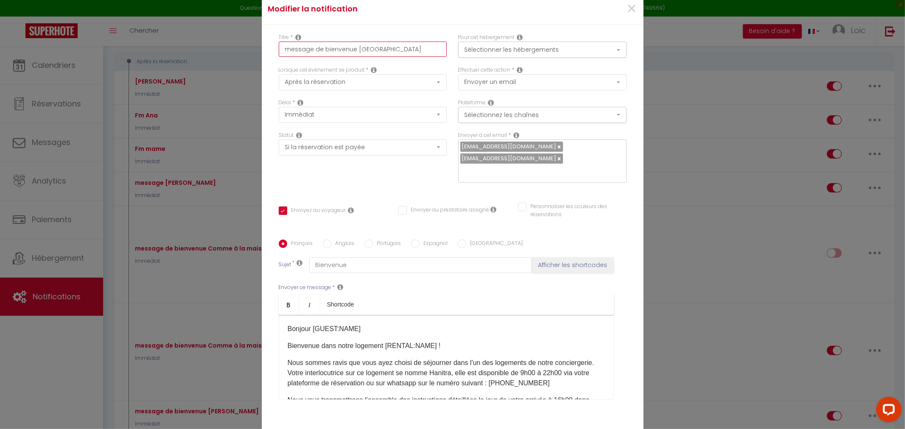
checkbox input "false"
type input "message de bienvenue [GEOGRAPHIC_DATA]"
click at [469, 55] on button "Sélectionner les hébergements" at bounding box center [542, 50] width 168 height 16
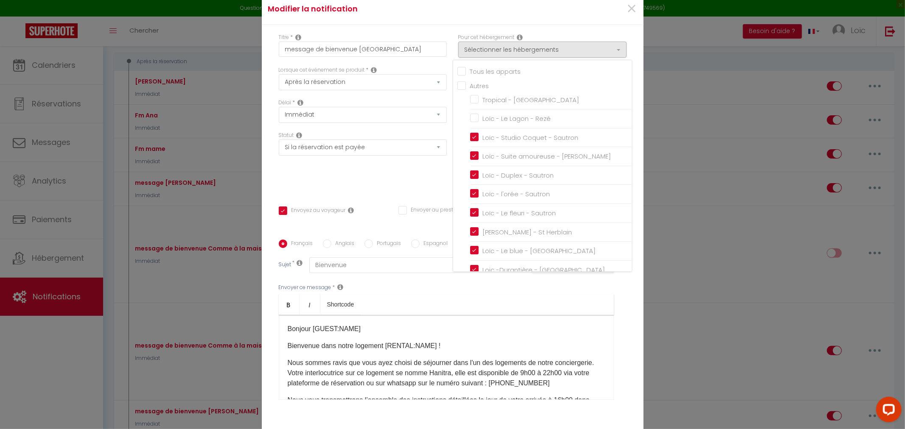
click at [458, 74] on input "Tous les apparts" at bounding box center [544, 71] width 174 height 8
checkbox input "true"
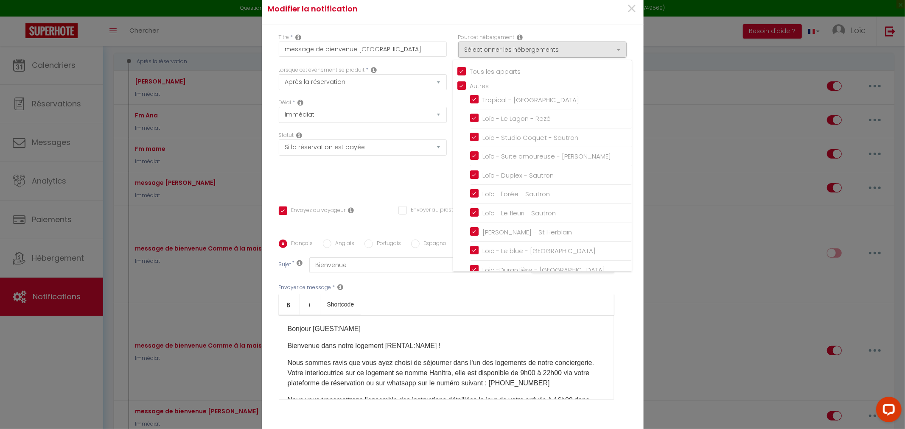
checkbox input "true"
checkbox input "false"
click at [458, 74] on input "Tous les apparts" at bounding box center [544, 71] width 174 height 8
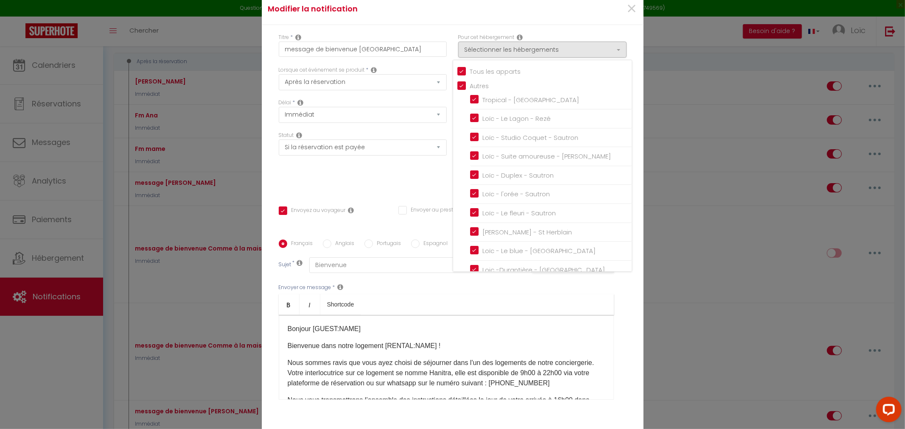
checkbox input "false"
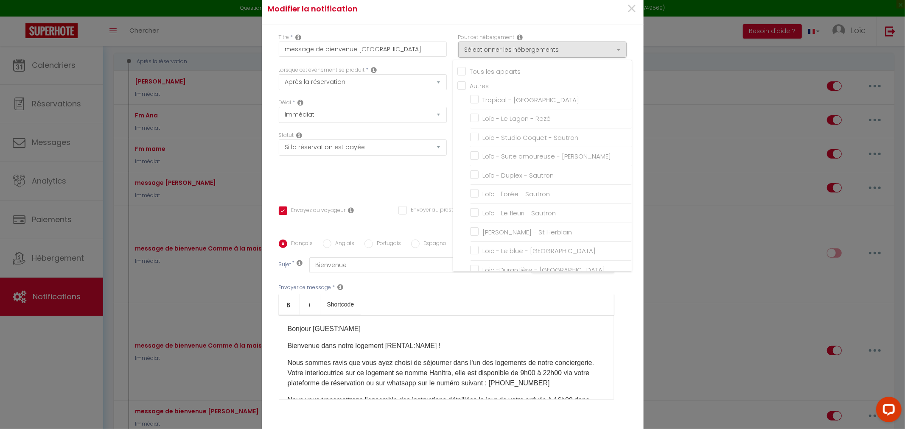
checkbox input "false"
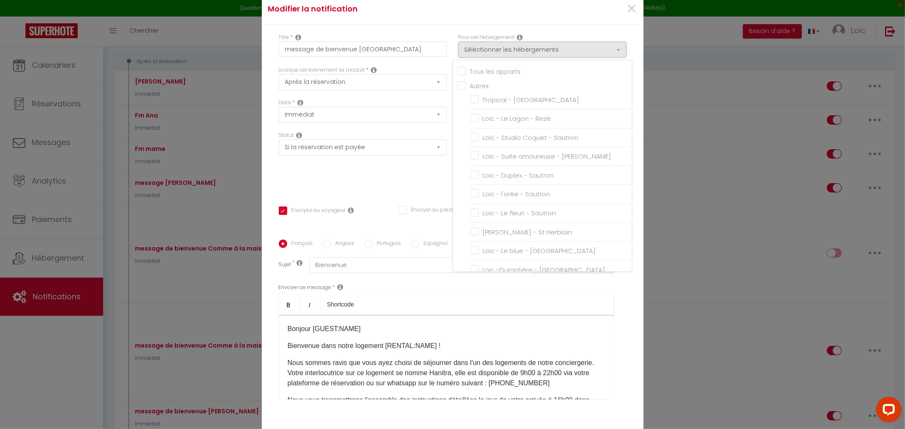
checkbox input "false"
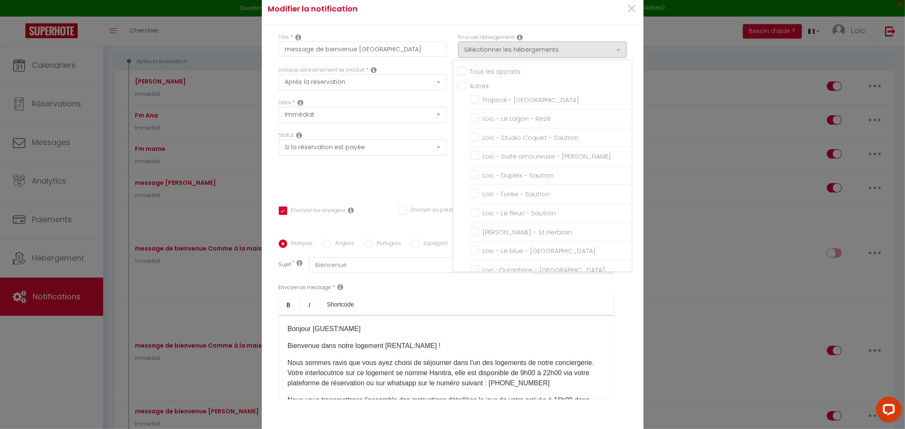
checkbox input "false"
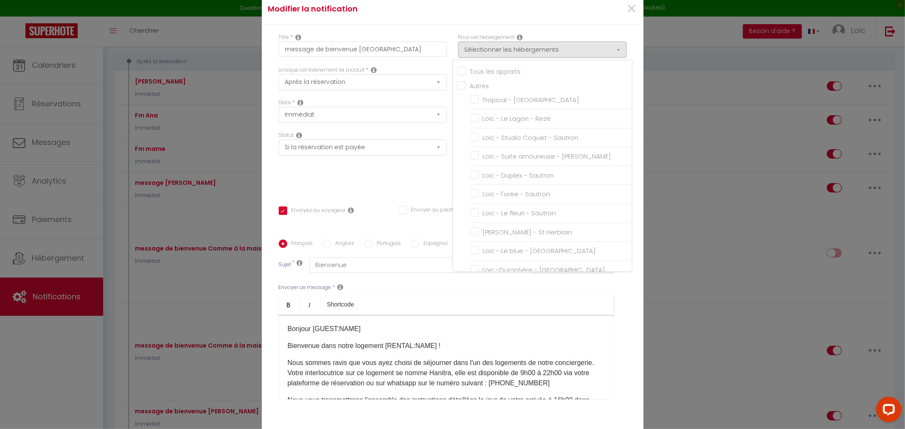
checkbox input "false"
checkbox input "true"
checkbox input "false"
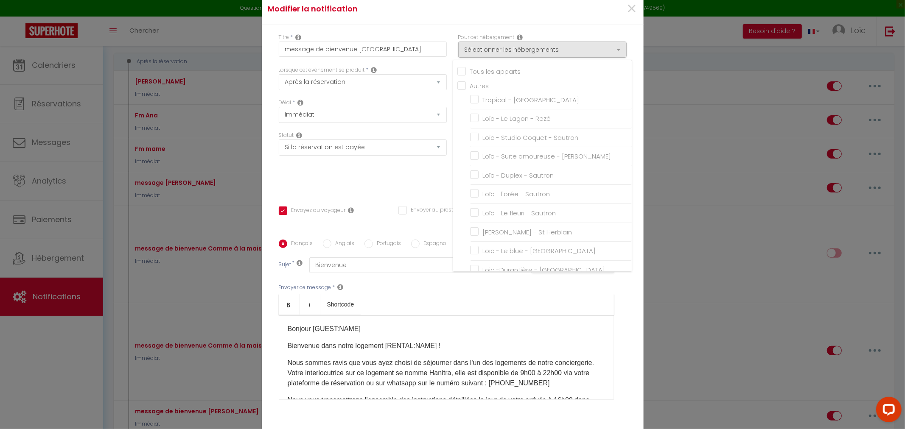
checkbox input "false"
click at [470, 123] on input "Loïc - Le Lagon - Rezé" at bounding box center [551, 119] width 162 height 8
checkbox input "true"
checkbox input "false"
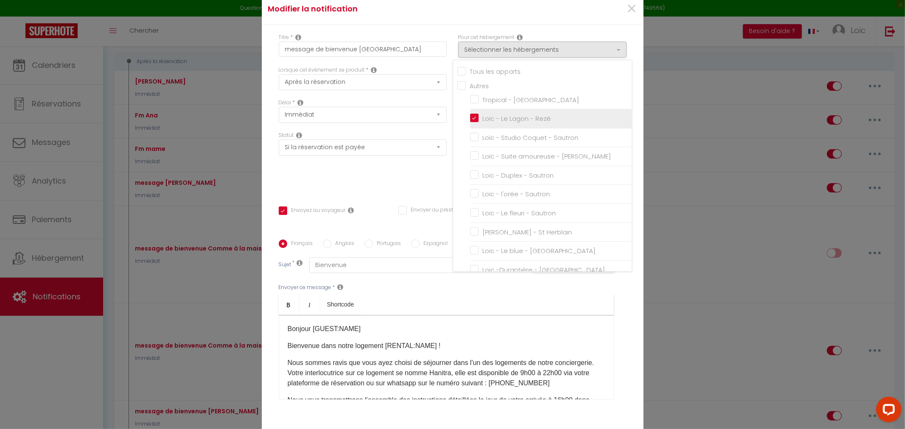
checkbox input "false"
click at [470, 141] on input "Loïc - Studio Coquet - Sautron" at bounding box center [551, 137] width 162 height 8
checkbox input "true"
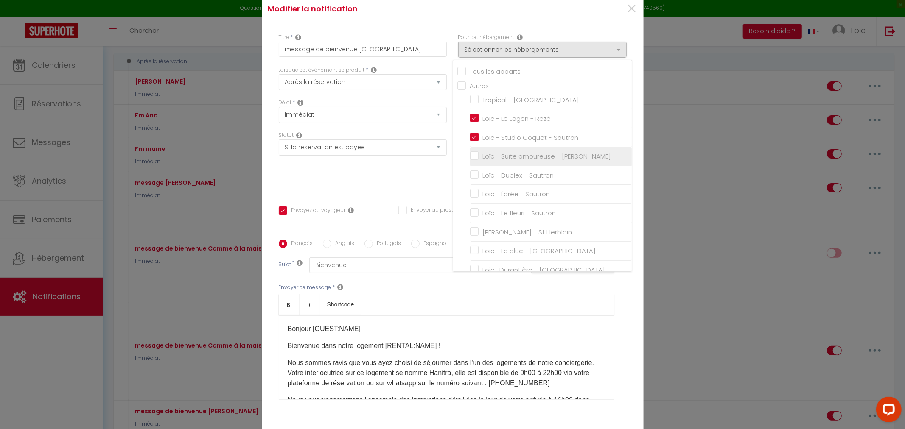
click at [473, 161] on input "Loïc - Suite amoureuse - [PERSON_NAME]" at bounding box center [551, 156] width 162 height 8
checkbox input "true"
click at [470, 180] on input "Loïc - Duplex - Sautron" at bounding box center [551, 175] width 162 height 8
checkbox input "true"
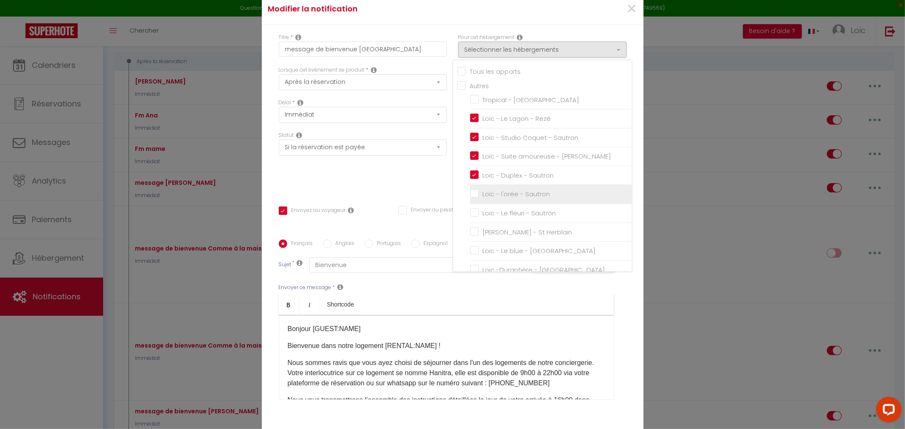
click at [472, 197] on input "Loïc - l'orée - Sautron" at bounding box center [551, 194] width 162 height 8
checkbox input "true"
click at [470, 218] on input "Loïc - Le fleuri - Sautron" at bounding box center [551, 213] width 162 height 8
checkbox input "true"
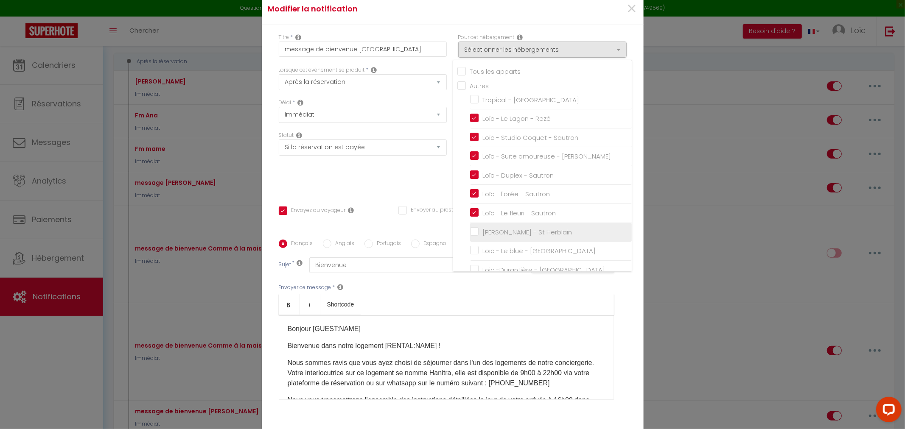
click at [470, 236] on input "[PERSON_NAME] - St Herblain" at bounding box center [551, 232] width 162 height 8
checkbox input "true"
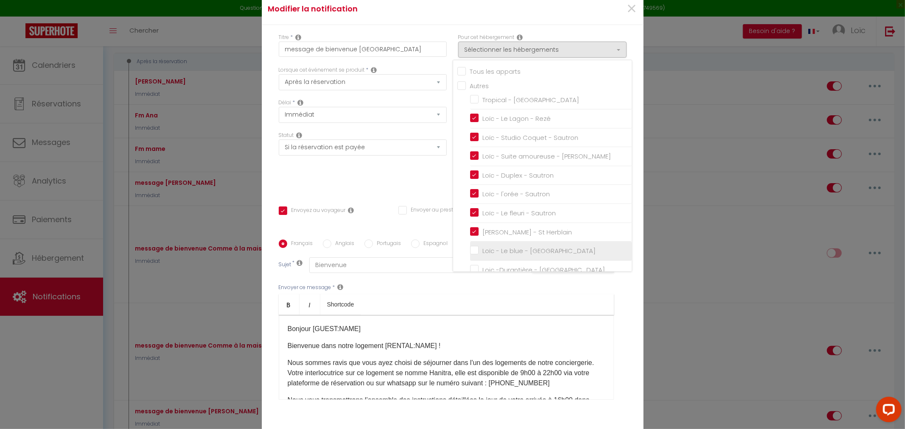
click at [474, 253] on input "Loïc - Le blue - [GEOGRAPHIC_DATA]" at bounding box center [551, 251] width 162 height 8
checkbox input "true"
click at [471, 272] on input "Loic -Durantière - [GEOGRAPHIC_DATA]" at bounding box center [551, 270] width 162 height 8
checkbox input "true"
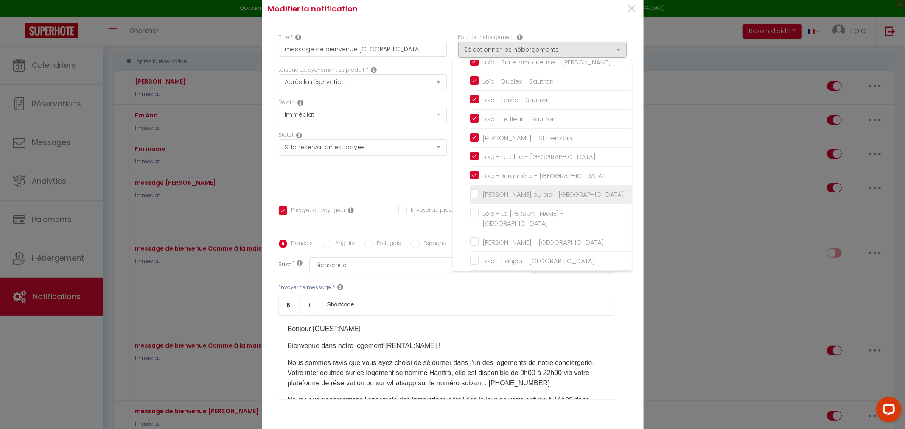
click at [472, 199] on input "[PERSON_NAME] au ciel · [GEOGRAPHIC_DATA]" at bounding box center [551, 195] width 162 height 8
checkbox input "true"
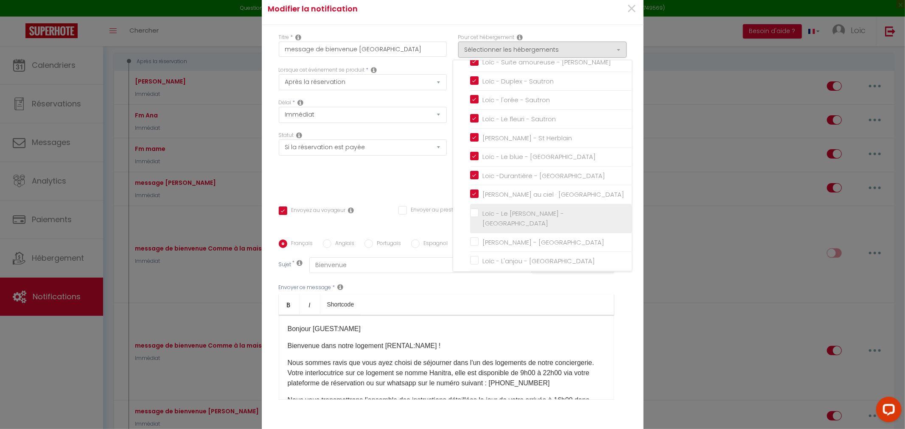
click at [470, 221] on input "Loïc - Le [PERSON_NAME] - [GEOGRAPHIC_DATA]" at bounding box center [551, 218] width 162 height 8
checkbox input "true"
checkbox input "false"
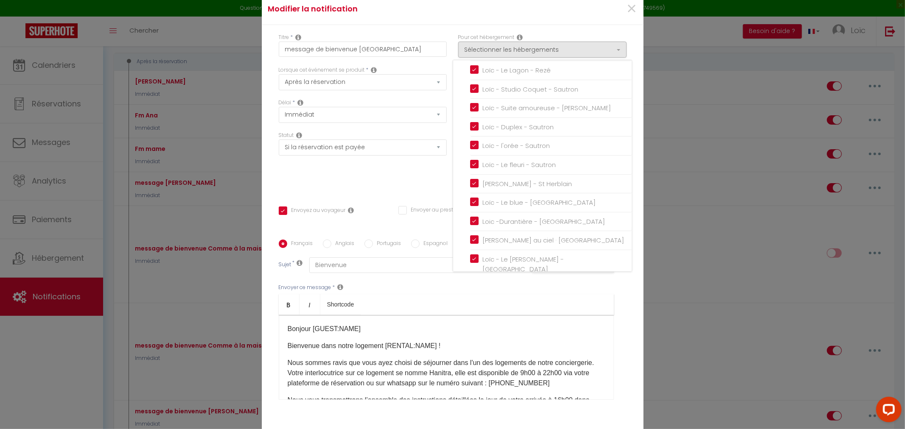
scroll to position [0, 0]
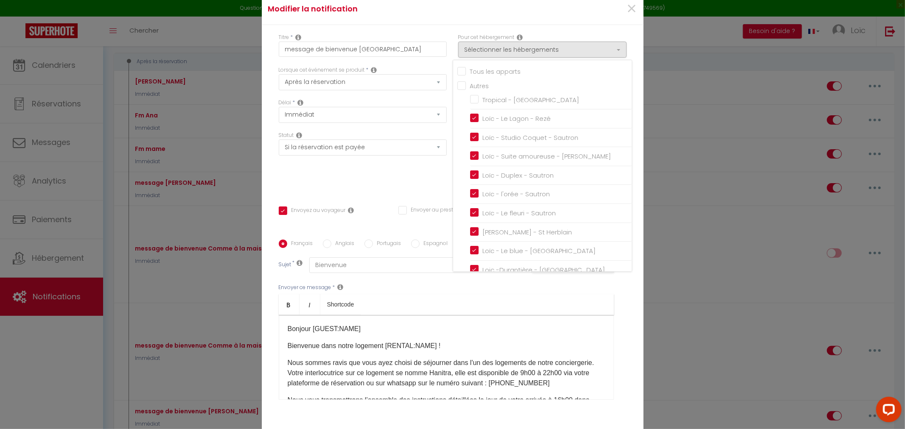
click at [567, 33] on div "Titre * message de bienvenue [GEOGRAPHIC_DATA] Pour cet hébergement Sélectionne…" at bounding box center [453, 234] width 382 height 418
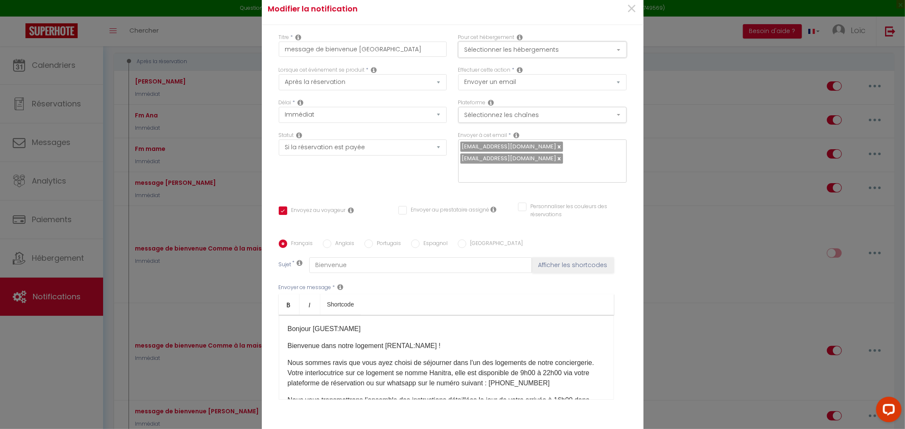
click at [556, 48] on button "Sélectionner les hébergements" at bounding box center [542, 50] width 168 height 16
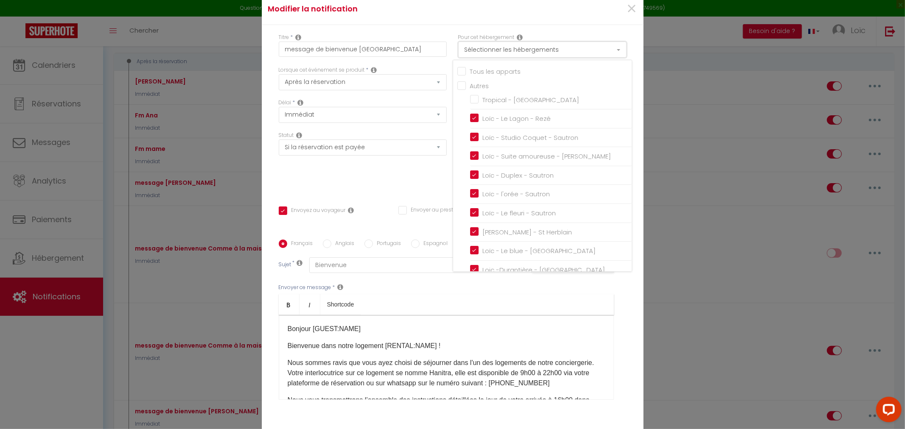
click at [556, 48] on button "Sélectionner les hébergements" at bounding box center [542, 50] width 168 height 16
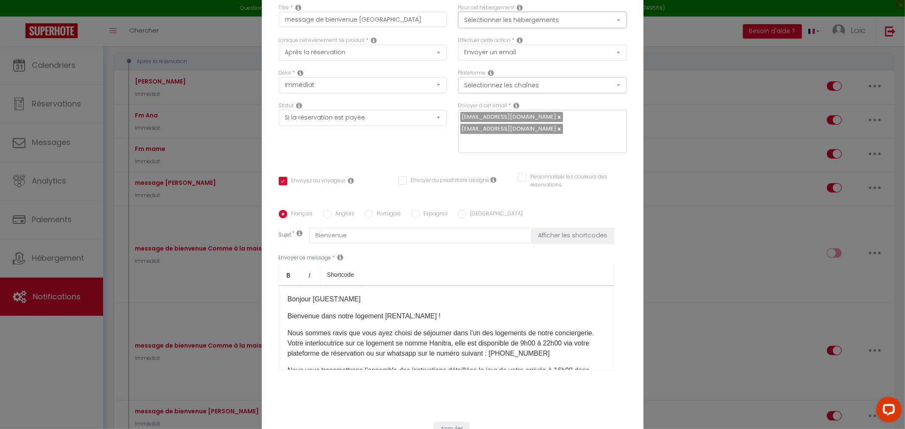
scroll to position [54, 0]
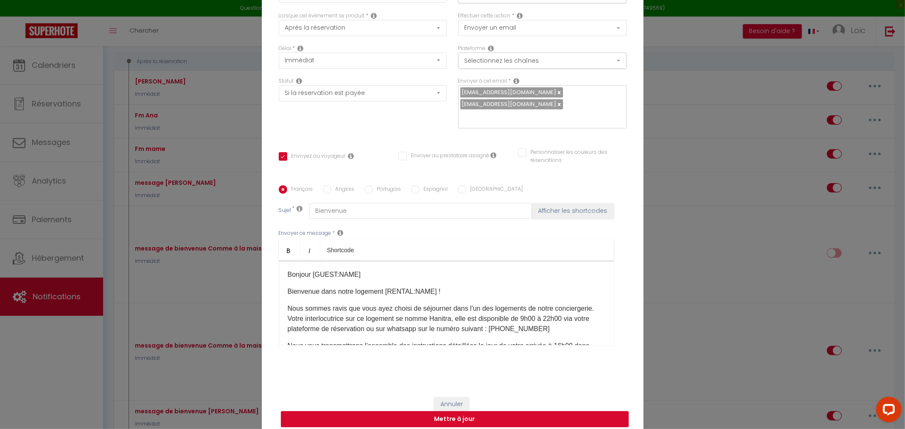
click at [396, 412] on button "Mettre à jour" at bounding box center [455, 420] width 348 height 16
checkbox input "true"
checkbox input "false"
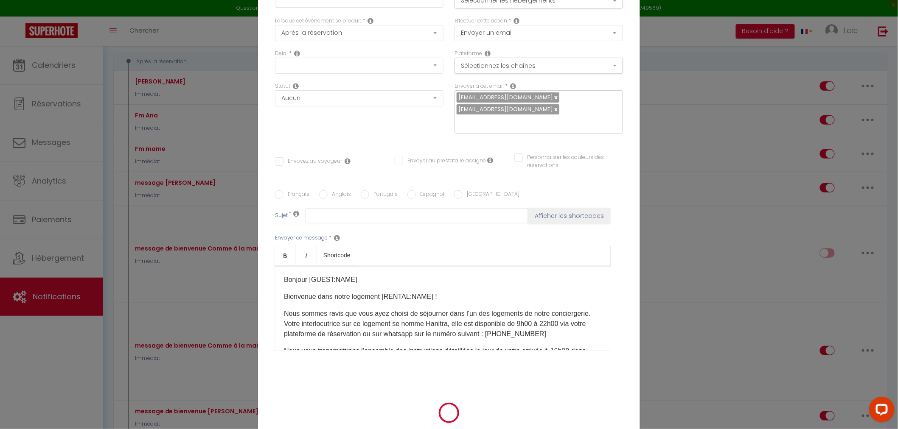
checkbox input "true"
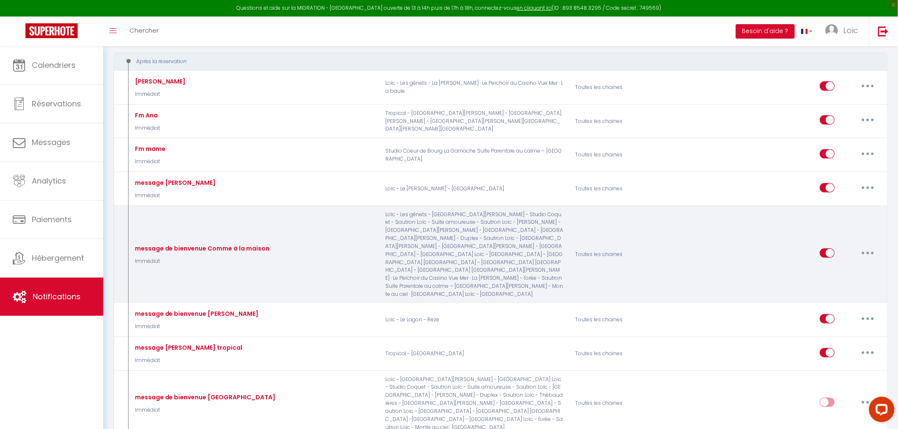
click at [864, 247] on button "button" at bounding box center [868, 254] width 24 height 14
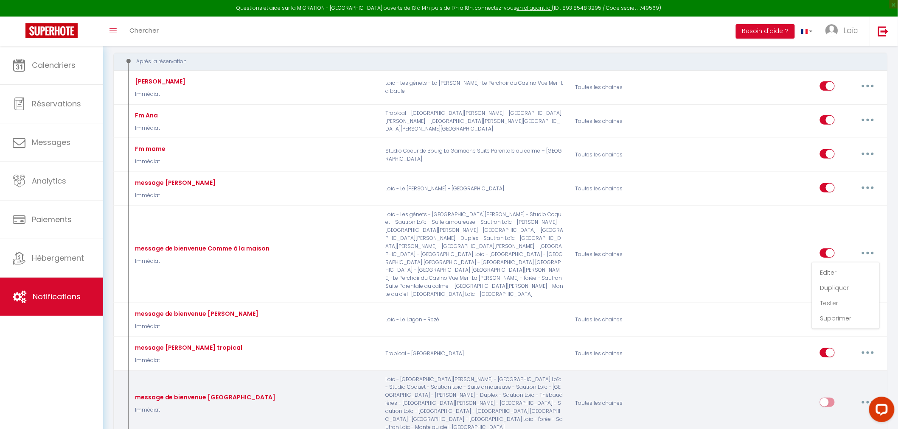
click at [825, 398] on input "checkbox" at bounding box center [827, 404] width 15 height 13
checkbox input "true"
select select
checkbox input "false"
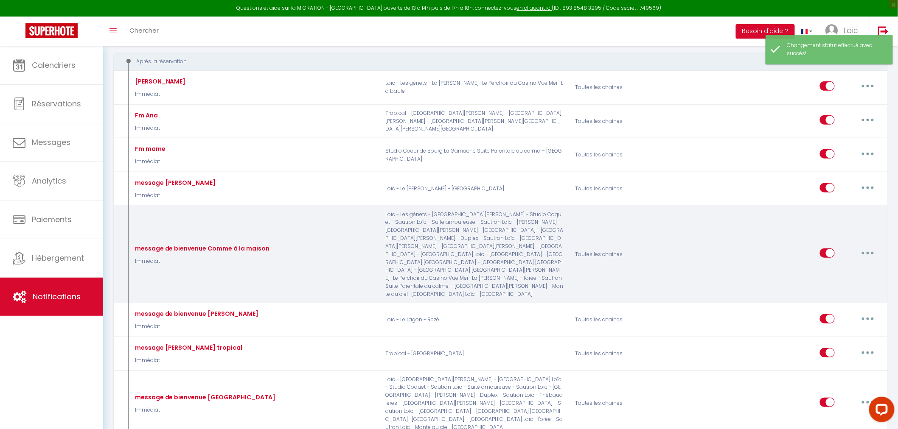
click at [866, 247] on button "button" at bounding box center [868, 254] width 24 height 14
click at [843, 266] on link "Editer" at bounding box center [845, 273] width 63 height 14
type input "message de bienvenue Comme à la maison"
select select "Immédiat"
select select "if_booking_is_paid"
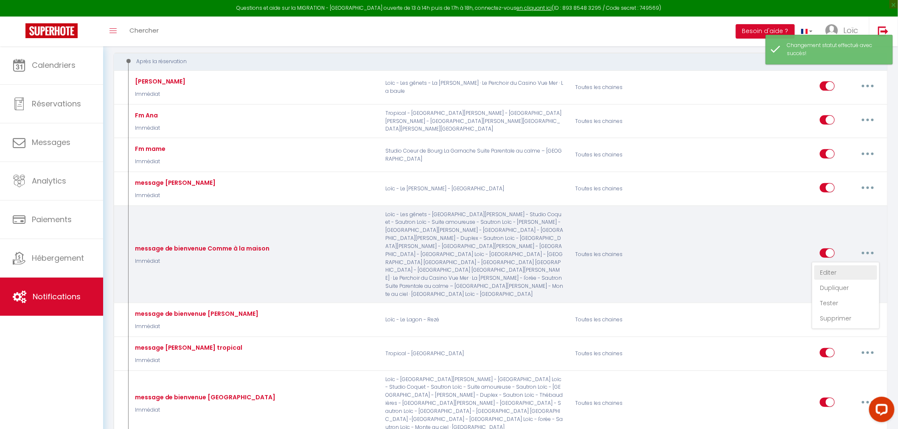
checkbox input "true"
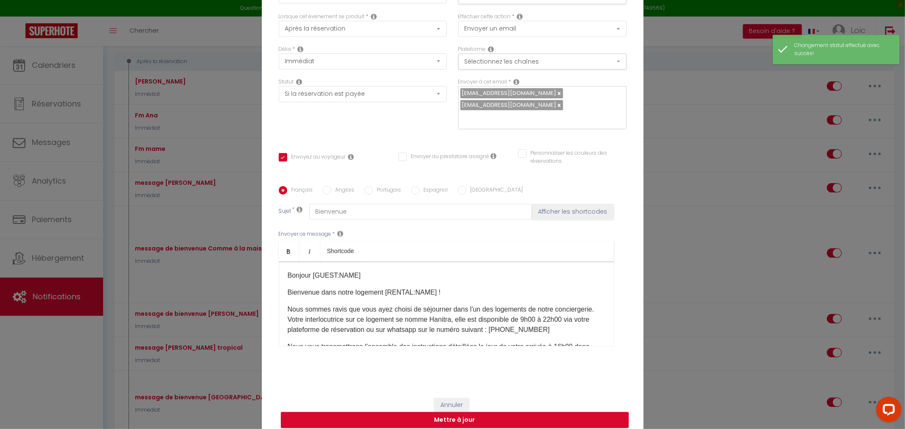
scroll to position [0, 0]
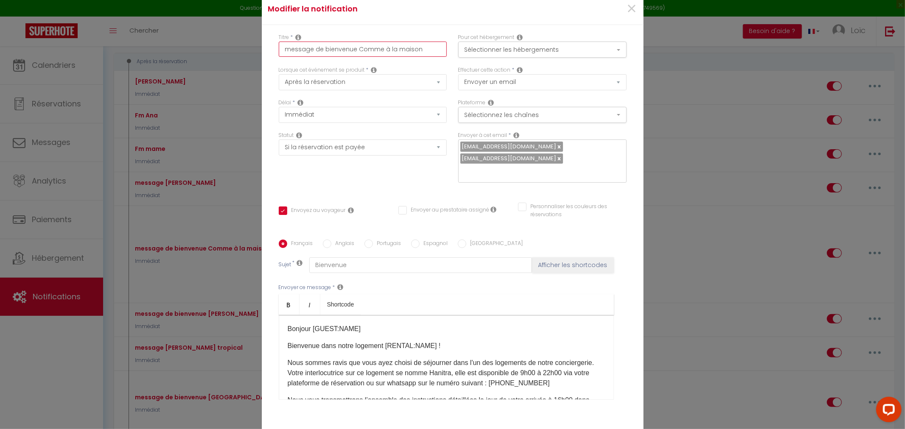
click at [415, 56] on input "message de bienvenue Comme à la maison" at bounding box center [363, 49] width 168 height 15
drag, startPoint x: 416, startPoint y: 56, endPoint x: 353, endPoint y: 54, distance: 62.8
click at [353, 54] on input "message de bienvenue Comme à la maison" at bounding box center [363, 49] width 168 height 15
click at [468, 58] on button "Sélectionner les hébergements" at bounding box center [542, 50] width 168 height 16
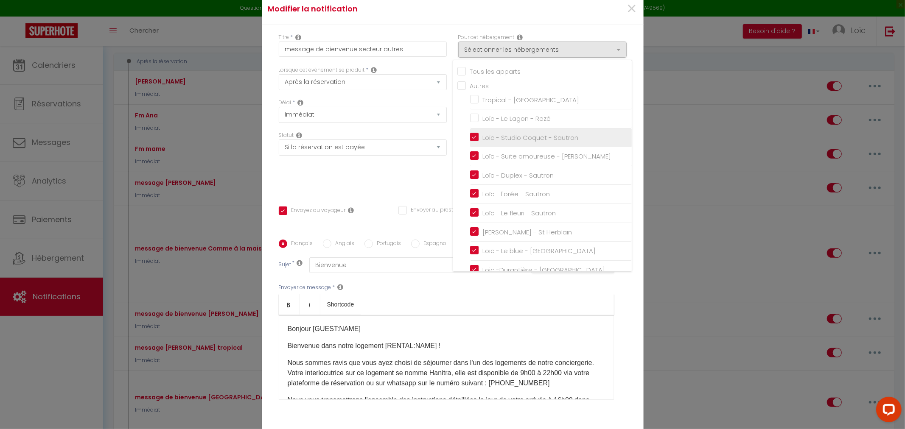
click at [473, 142] on input "Loïc - Studio Coquet - Sautron" at bounding box center [551, 137] width 162 height 8
click at [470, 161] on input "Loïc - Suite amoureuse - [PERSON_NAME]" at bounding box center [551, 156] width 162 height 8
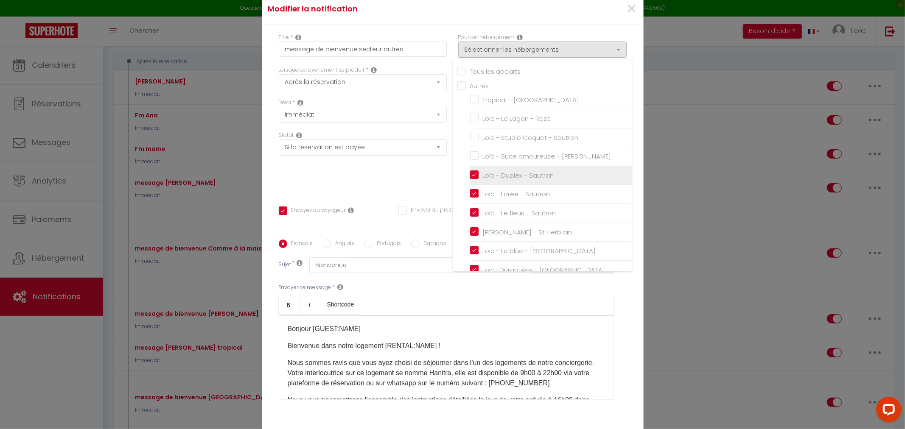
click at [470, 180] on input "Loïc - Duplex - Sautron" at bounding box center [551, 175] width 162 height 8
click at [471, 199] on input "Loïc - l'orée - Sautron" at bounding box center [551, 194] width 162 height 8
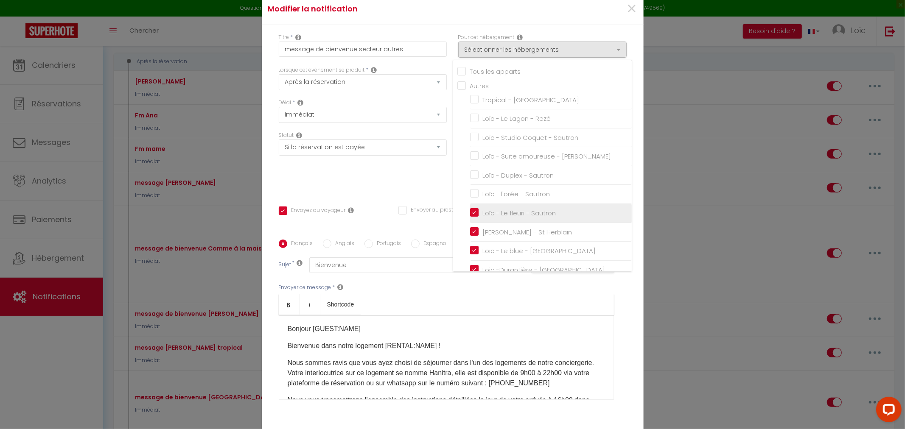
click at [470, 218] on input "Loïc - Le fleuri - Sautron" at bounding box center [551, 213] width 162 height 8
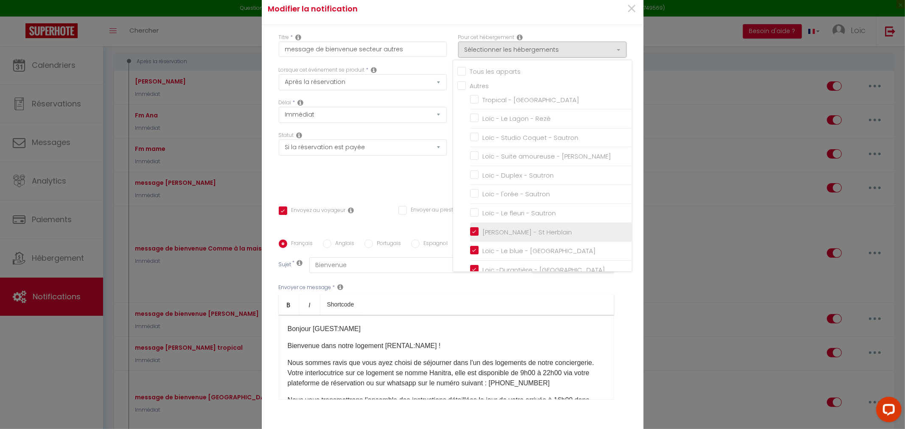
click at [470, 235] on input "[PERSON_NAME] - St Herblain" at bounding box center [551, 232] width 162 height 8
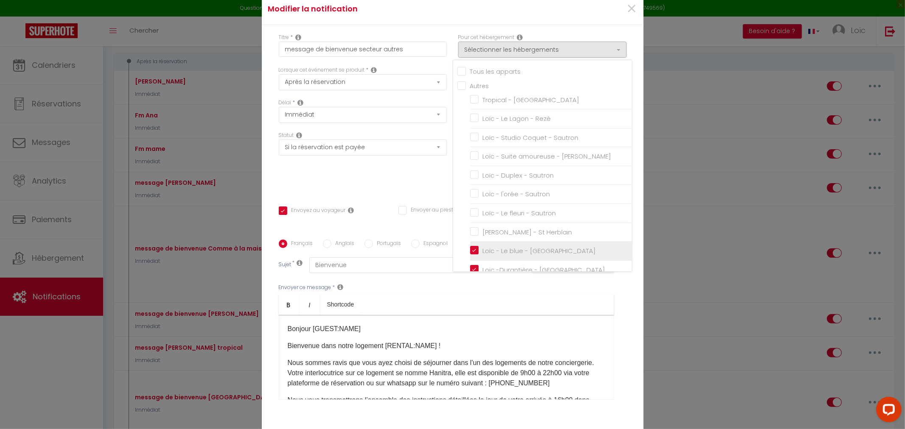
click at [471, 255] on input "Loïc - Le blue - [GEOGRAPHIC_DATA]" at bounding box center [551, 251] width 162 height 8
click at [472, 273] on input "Loic -Durantière - [GEOGRAPHIC_DATA]" at bounding box center [551, 270] width 162 height 8
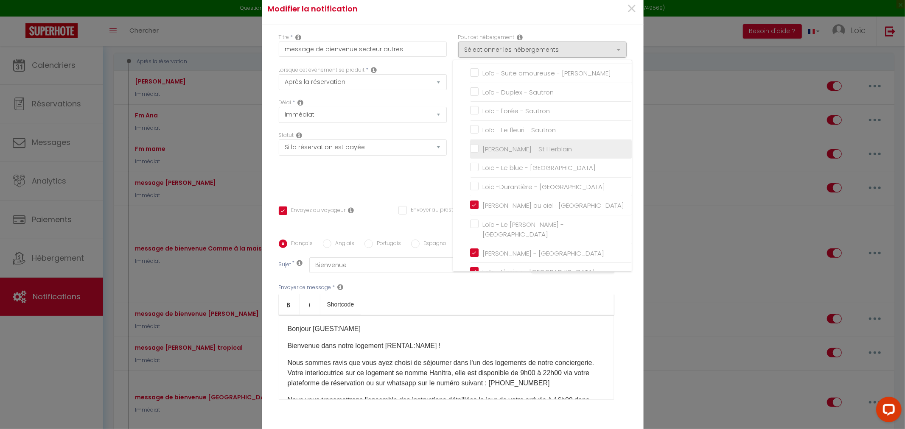
scroll to position [94, 0]
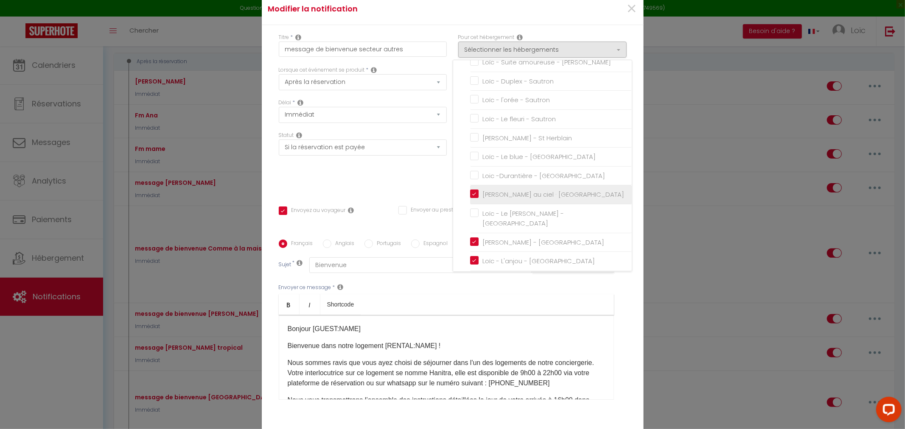
click at [470, 199] on input "[PERSON_NAME] au ciel · [GEOGRAPHIC_DATA]" at bounding box center [551, 195] width 162 height 8
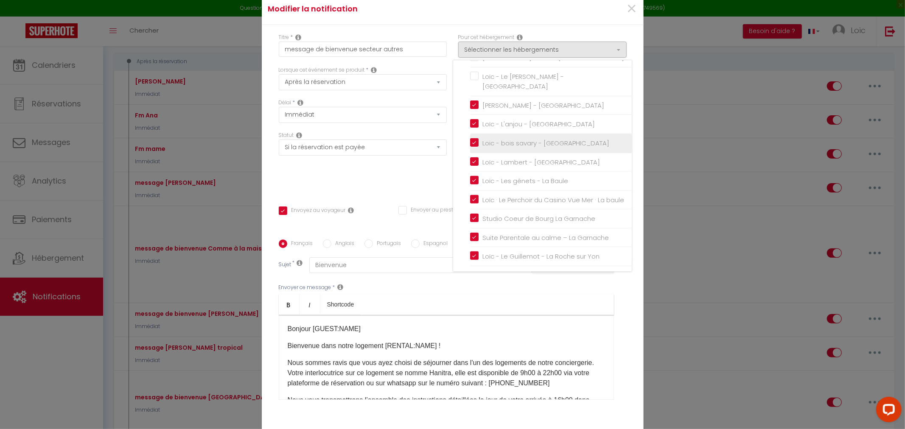
scroll to position [233, 0]
click at [575, 31] on div "Titre * message de bienvenue secteur autres Pour cet hébergement Sélectionner l…" at bounding box center [453, 234] width 382 height 418
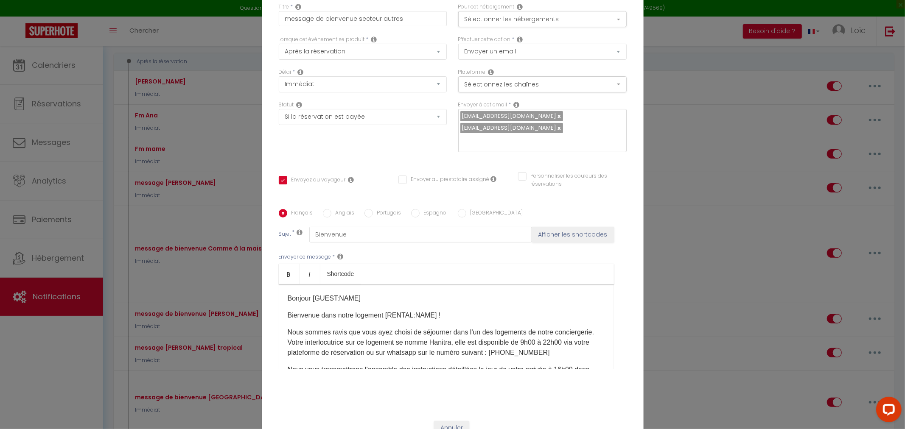
scroll to position [54, 0]
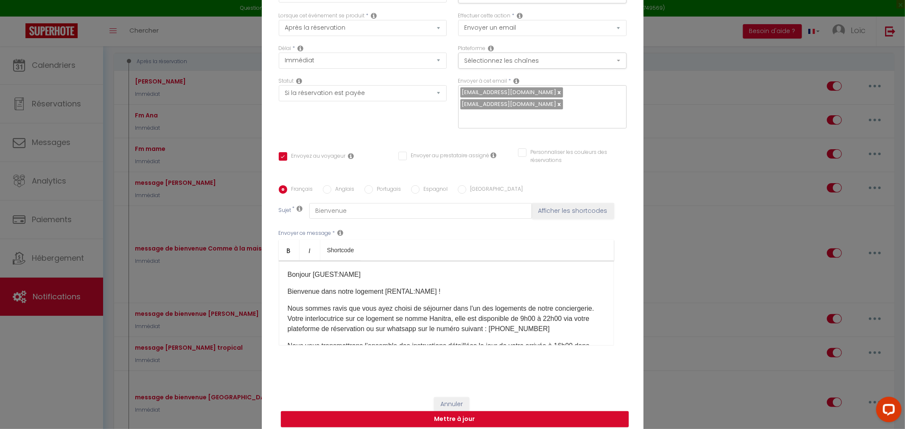
click at [557, 108] on link at bounding box center [559, 104] width 5 height 8
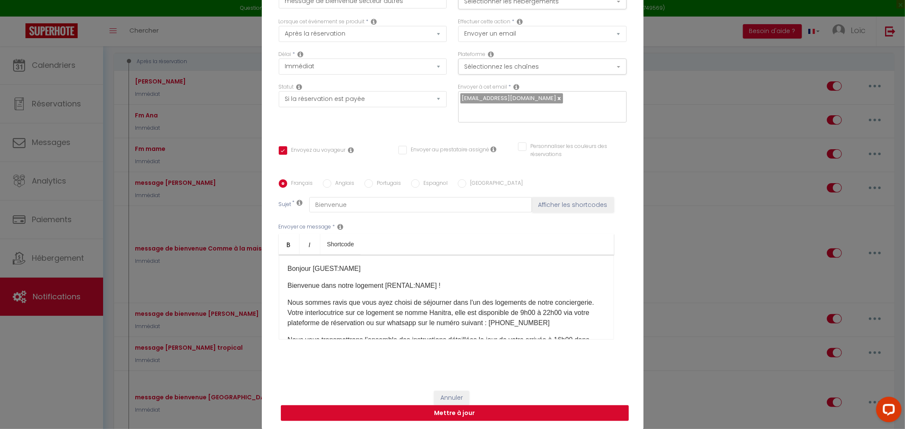
click at [427, 414] on button "Mettre à jour" at bounding box center [455, 414] width 348 height 16
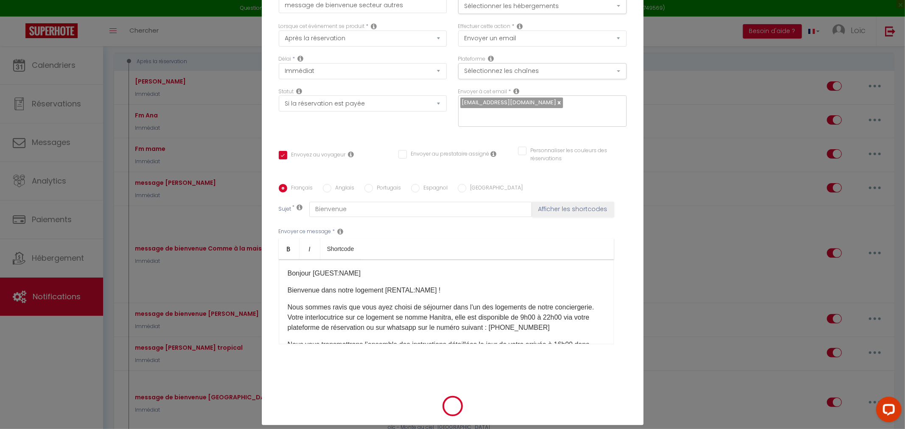
scroll to position [53, 0]
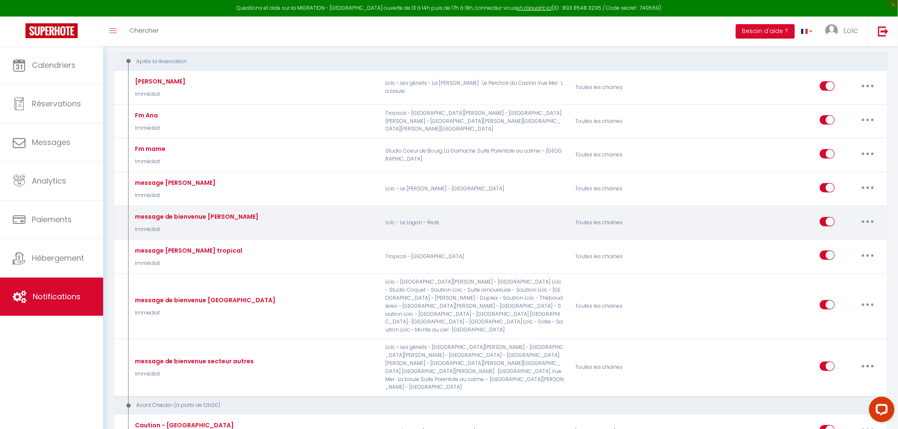
click at [871, 221] on button "button" at bounding box center [868, 222] width 24 height 14
click at [846, 241] on link "Editer" at bounding box center [845, 241] width 63 height 14
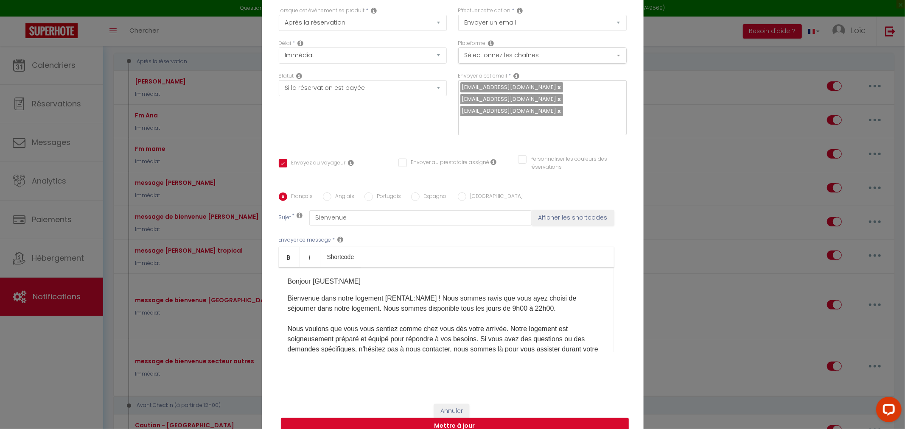
scroll to position [0, 0]
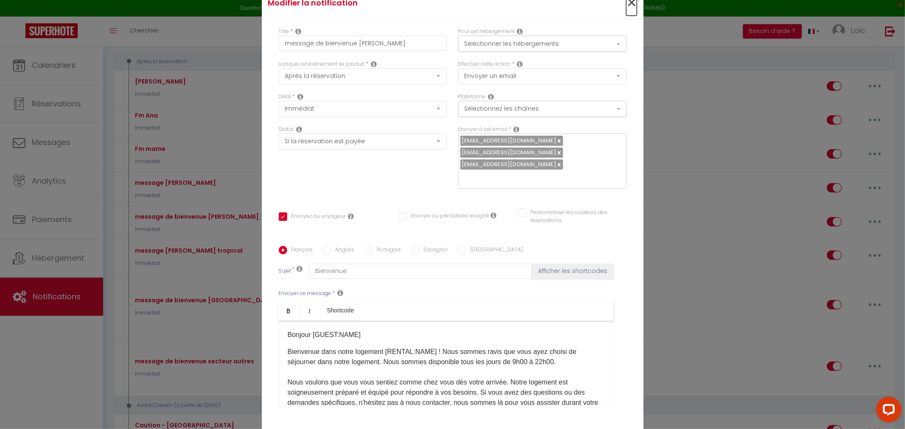
click at [626, 14] on span "×" at bounding box center [631, 2] width 11 height 25
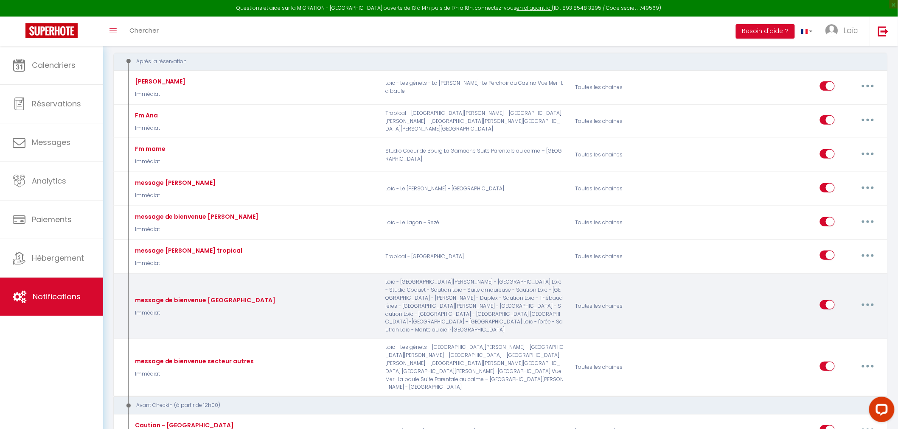
click at [866, 303] on button "button" at bounding box center [868, 305] width 24 height 14
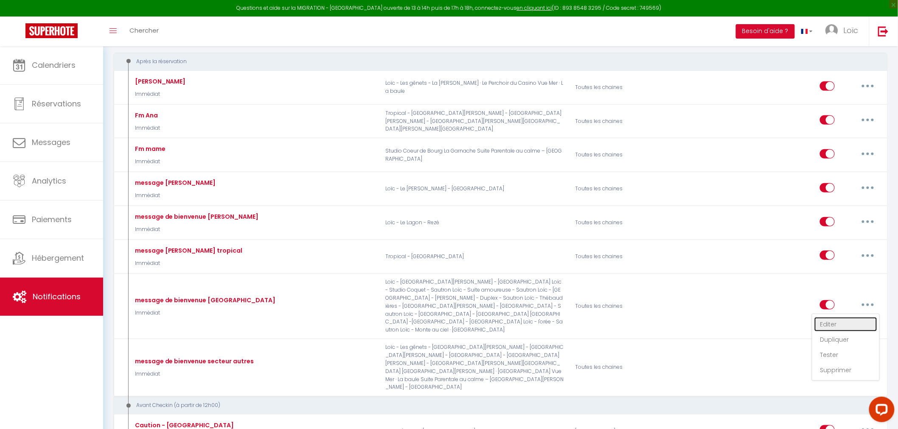
drag, startPoint x: 837, startPoint y: 314, endPoint x: 826, endPoint y: 315, distance: 10.6
click at [836, 317] on link "Editer" at bounding box center [845, 324] width 63 height 14
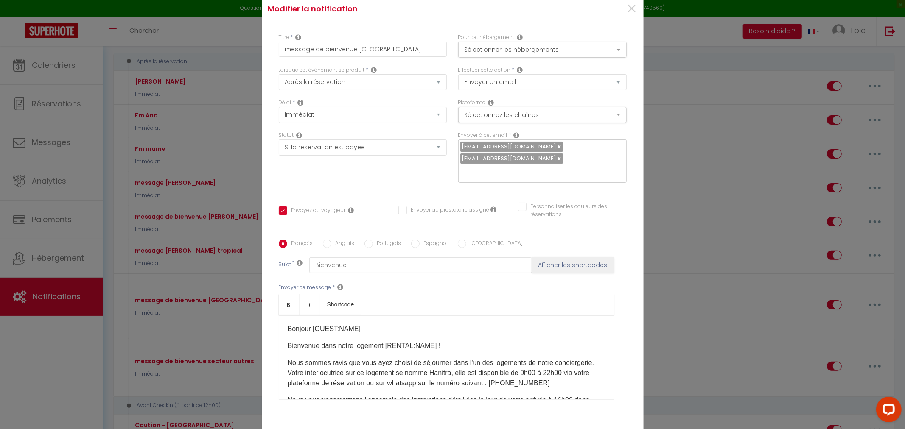
drag, startPoint x: 533, startPoint y: 163, endPoint x: 581, endPoint y: 173, distance: 49.8
click at [581, 173] on div "[EMAIL_ADDRESS][DOMAIN_NAME] [EMAIL_ADDRESS][DOMAIN_NAME]" at bounding box center [542, 161] width 168 height 43
click at [532, 55] on button "Sélectionner les hébergements" at bounding box center [542, 50] width 168 height 16
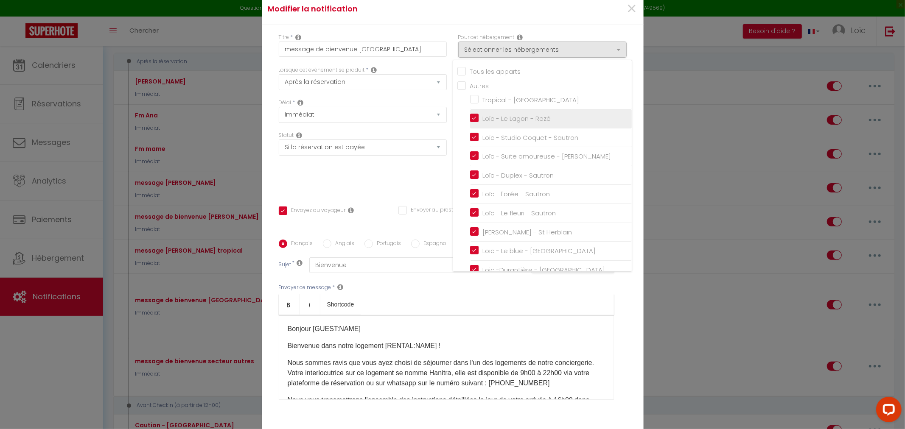
click at [472, 123] on input "Loïc - Le Lagon - Rezé" at bounding box center [551, 119] width 162 height 8
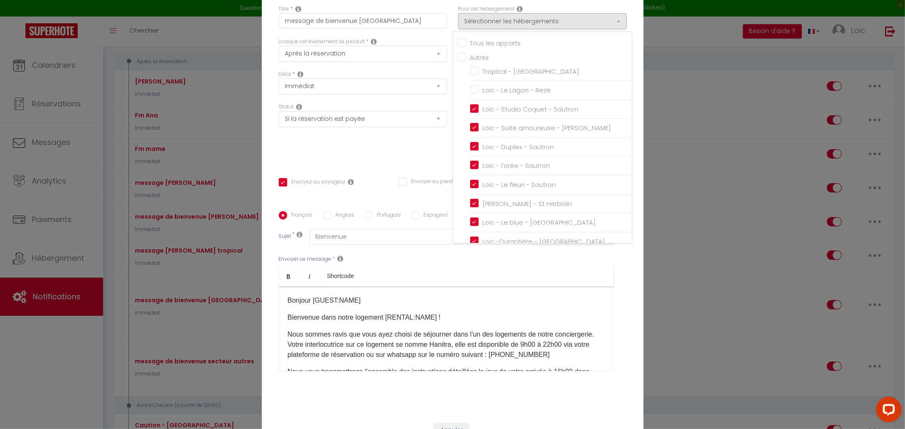
scroll to position [54, 0]
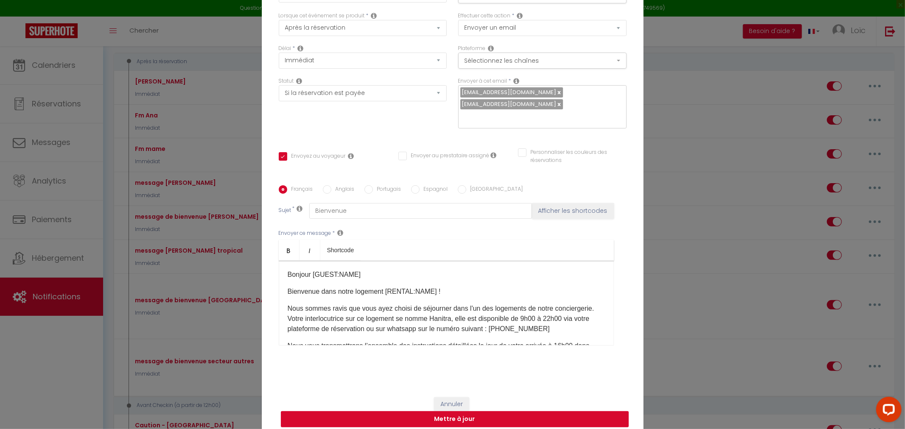
click at [435, 412] on button "Mettre à jour" at bounding box center [455, 420] width 348 height 16
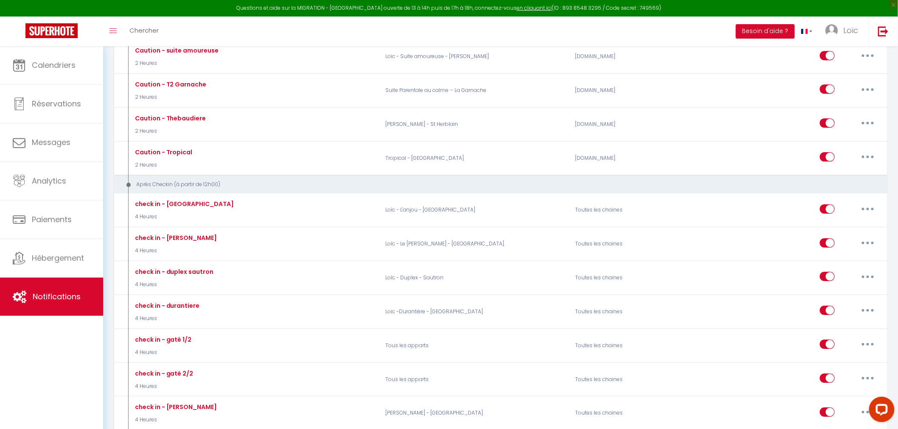
scroll to position [943, 0]
